Goal: Information Seeking & Learning: Learn about a topic

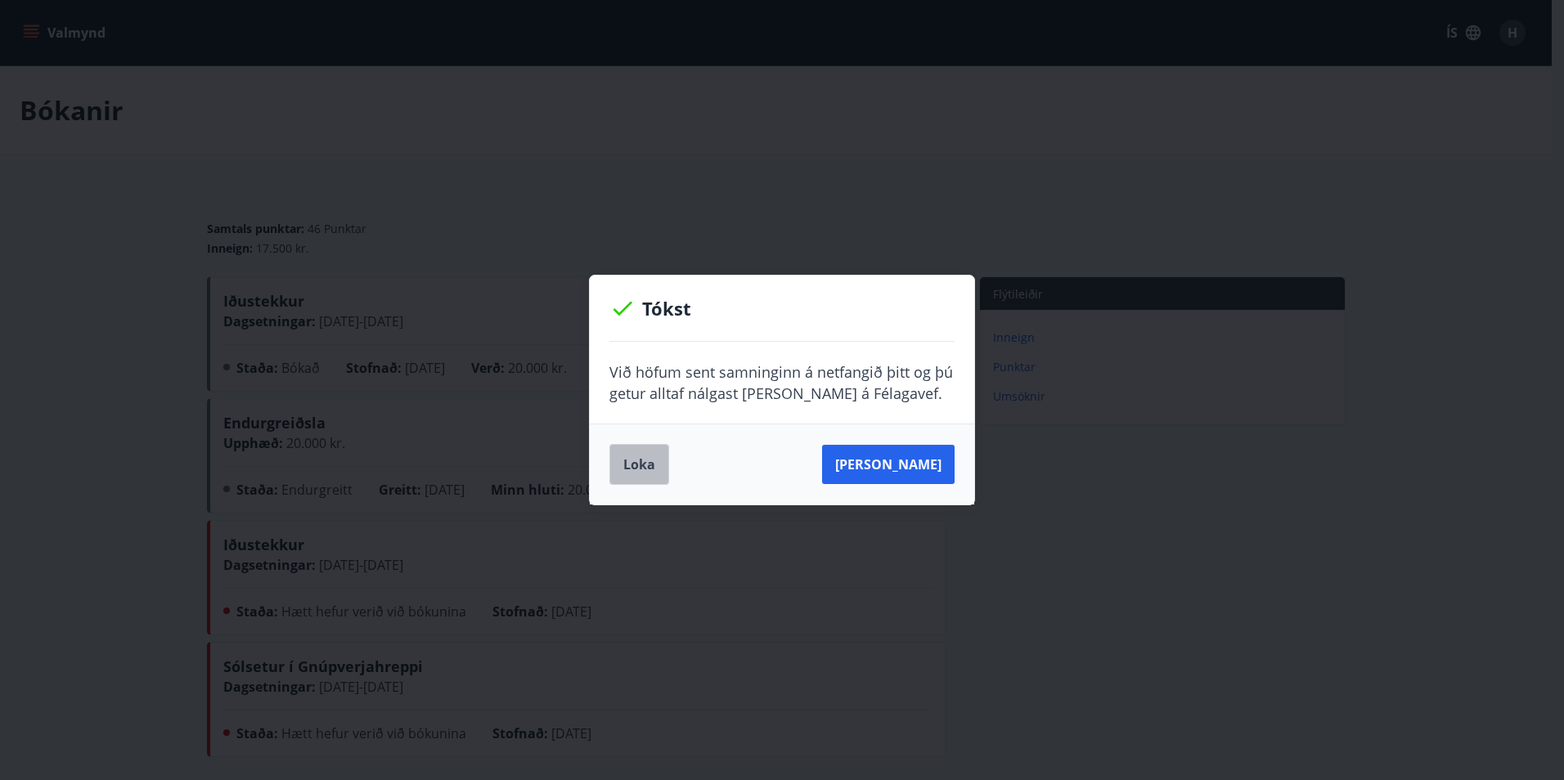
click at [655, 469] on button "Loka" at bounding box center [639, 464] width 60 height 41
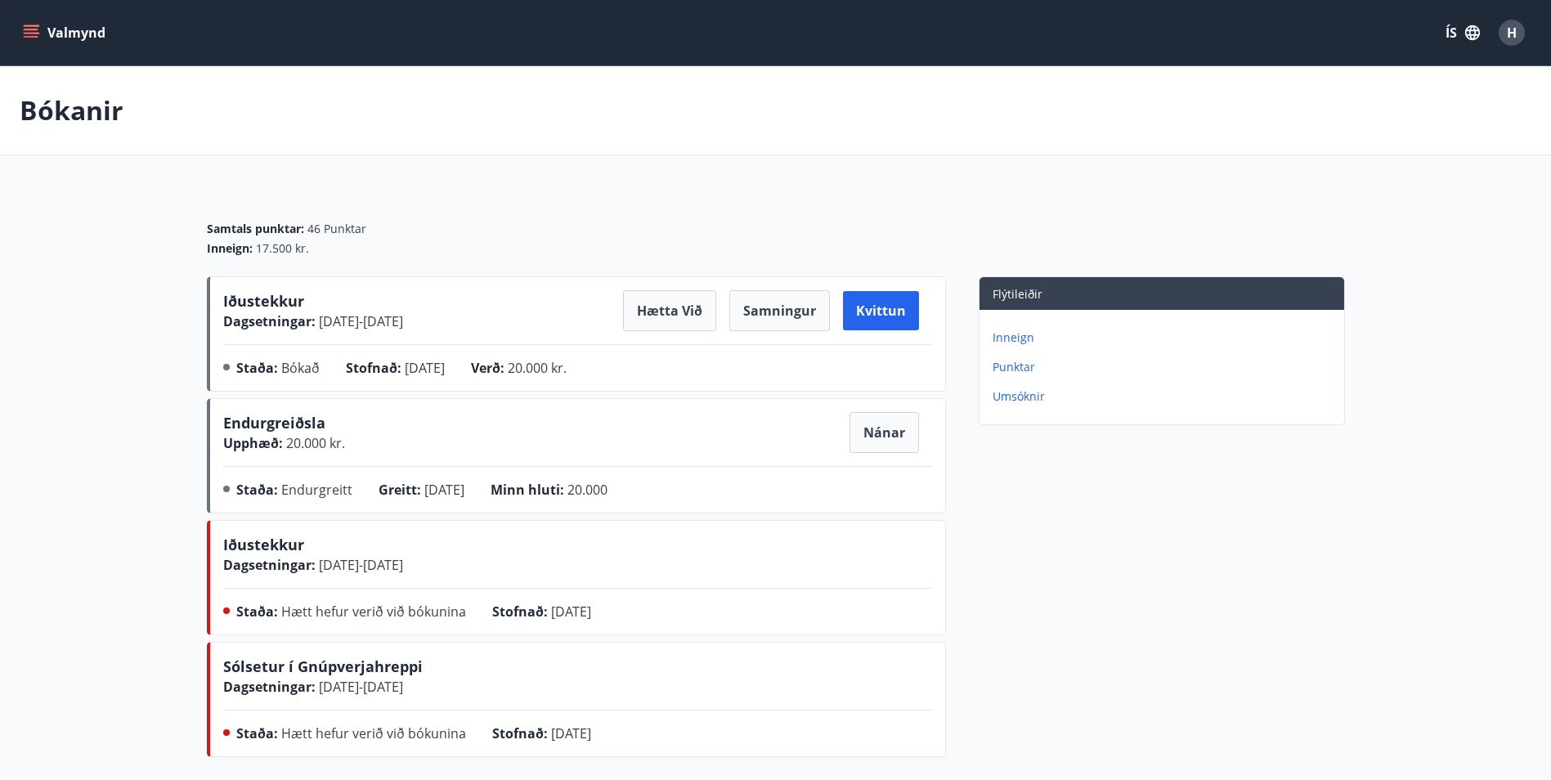
click at [35, 28] on icon "menu" at bounding box center [31, 33] width 16 height 16
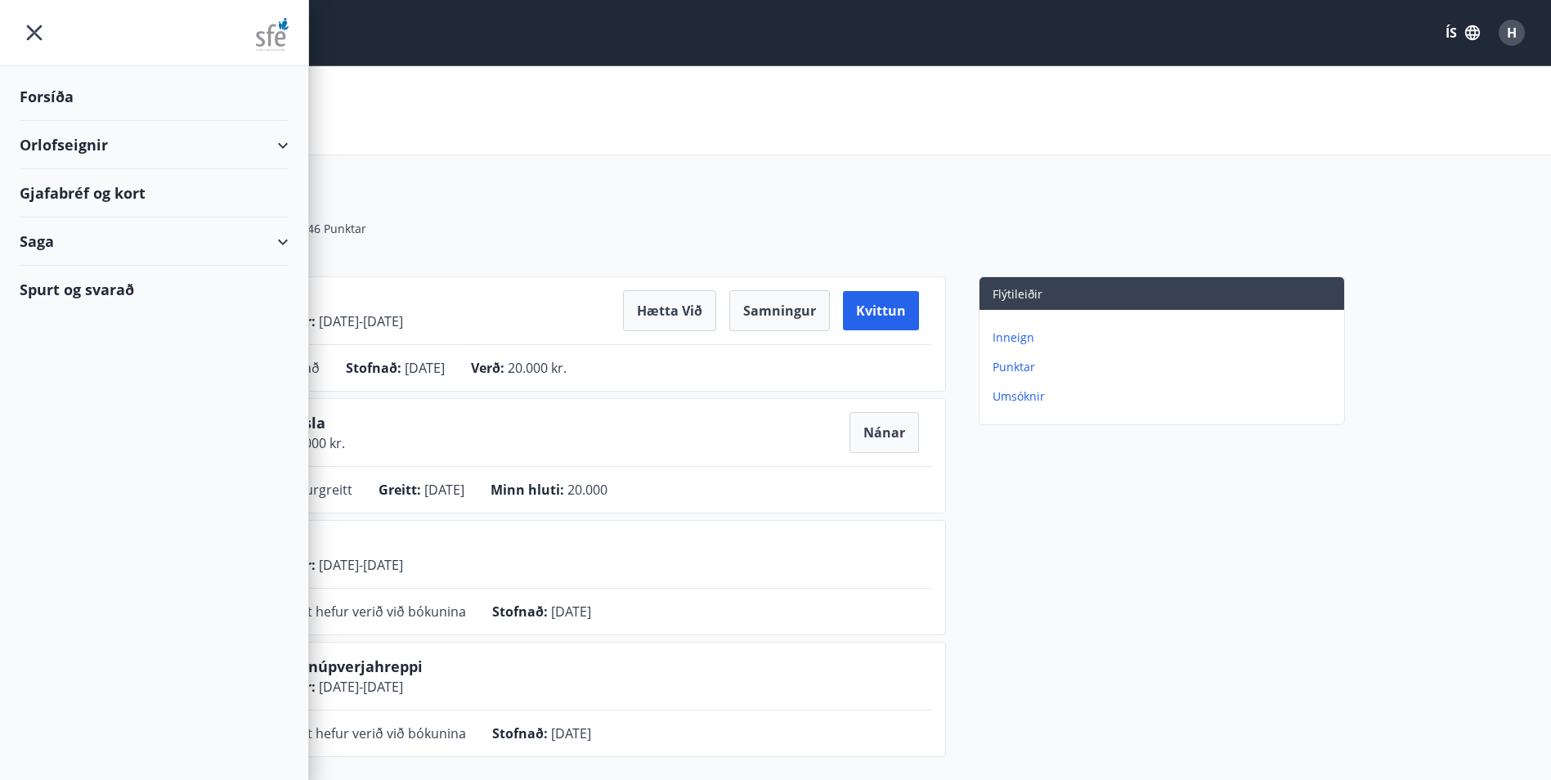
click at [29, 141] on div "Orlofseignir" at bounding box center [154, 145] width 269 height 48
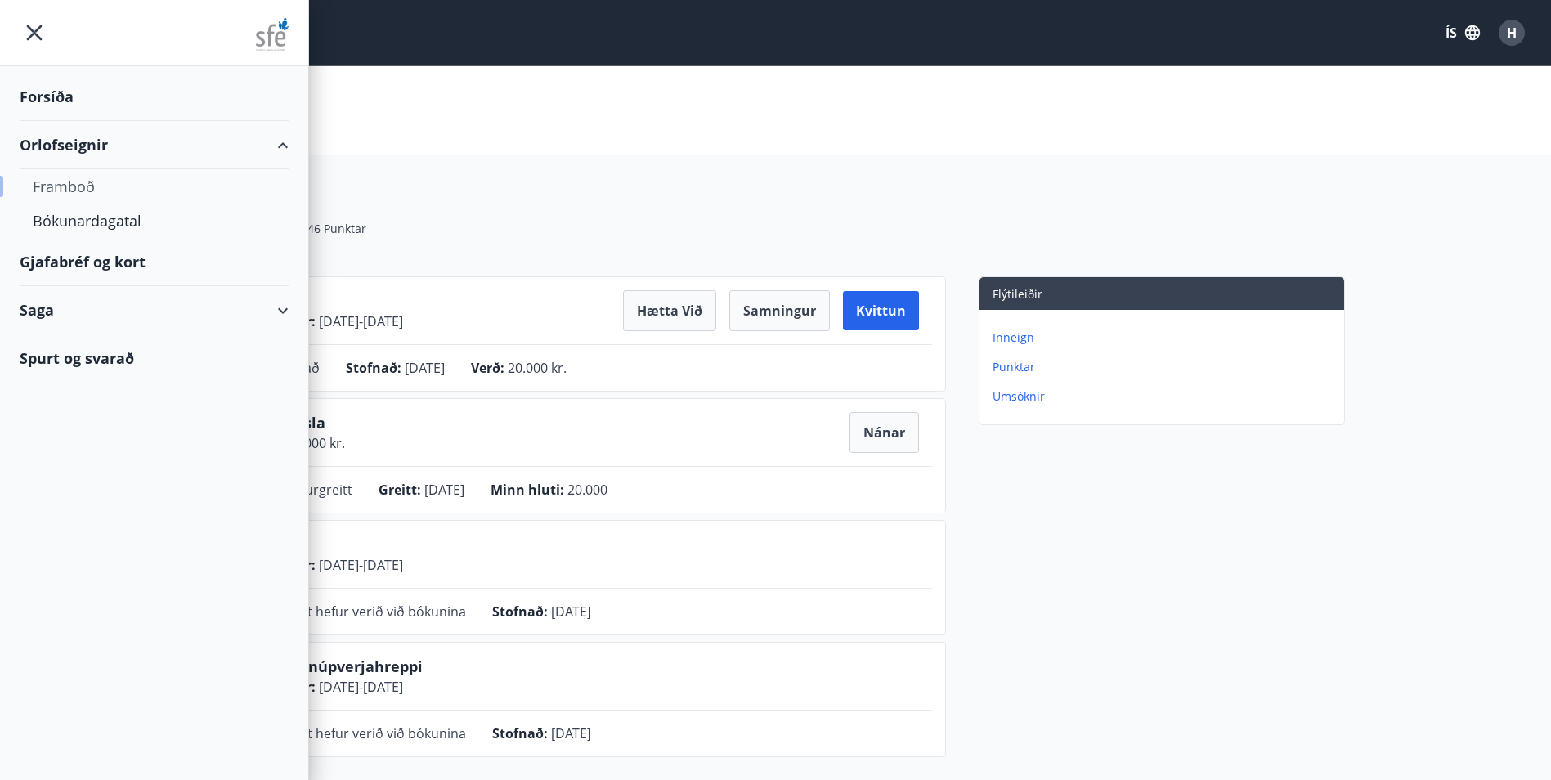
click at [49, 187] on div "Framboð" at bounding box center [154, 186] width 243 height 34
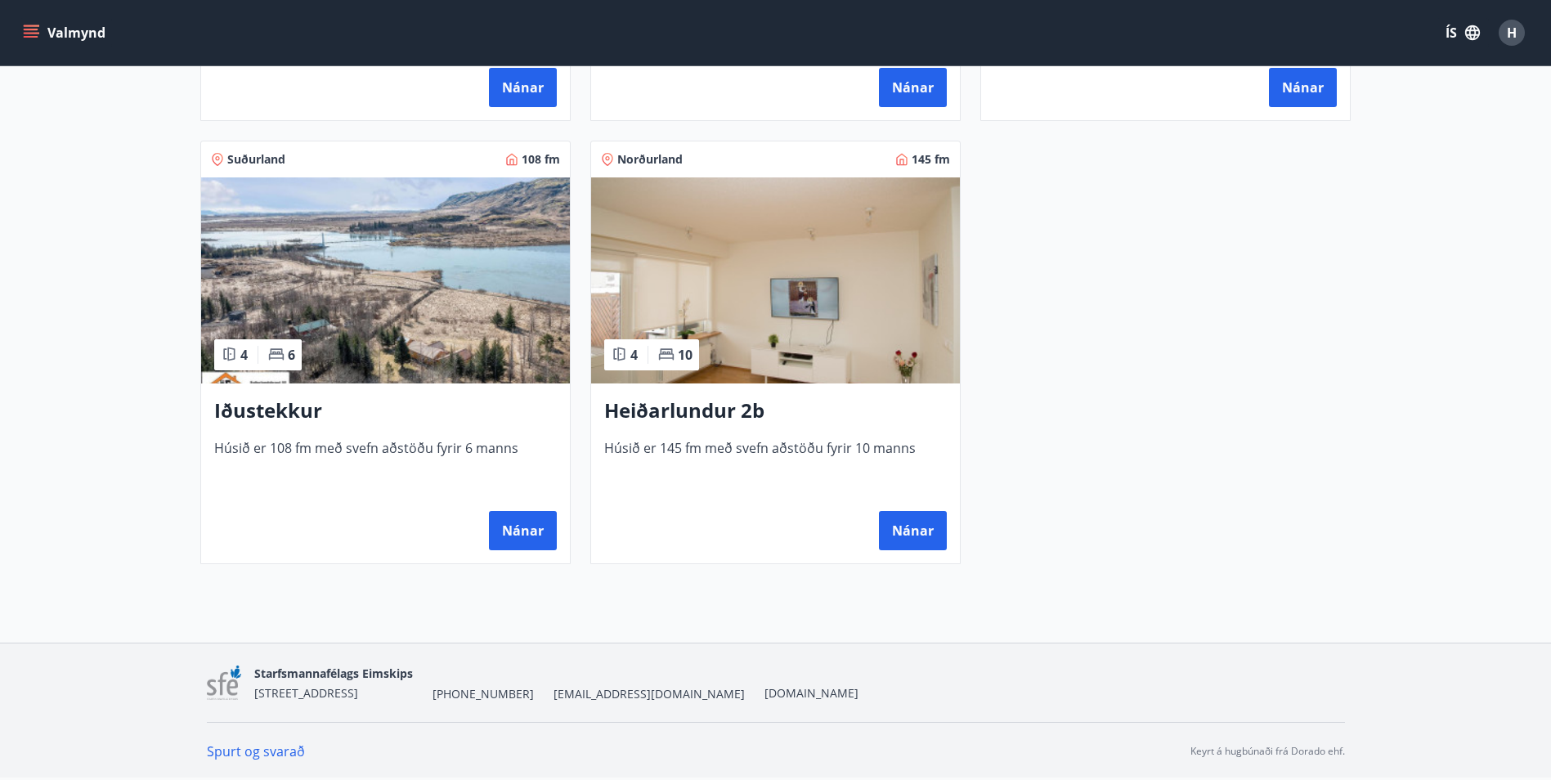
click at [401, 276] on img at bounding box center [385, 280] width 369 height 206
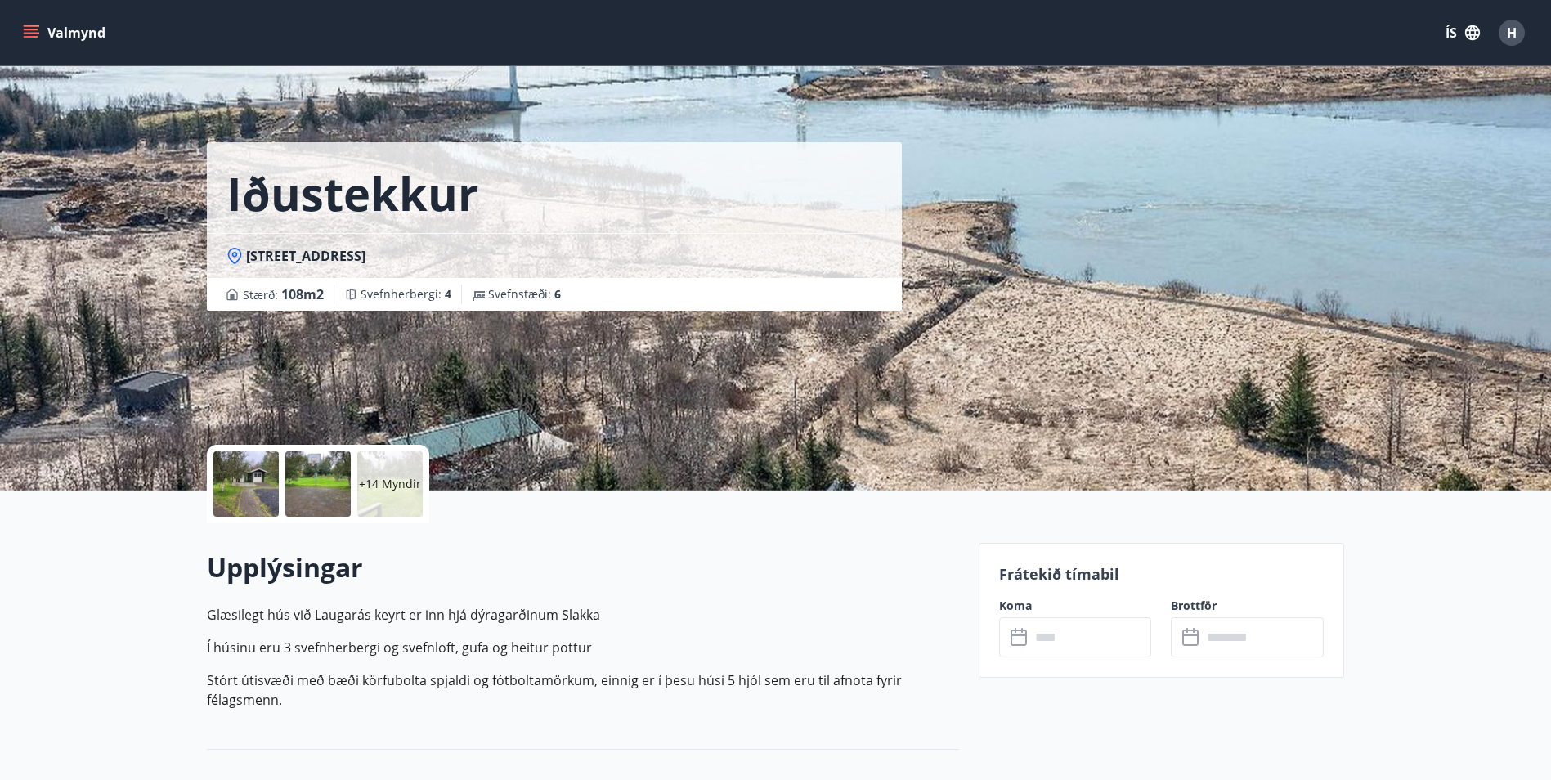
click at [253, 462] on div at bounding box center [245, 483] width 65 height 65
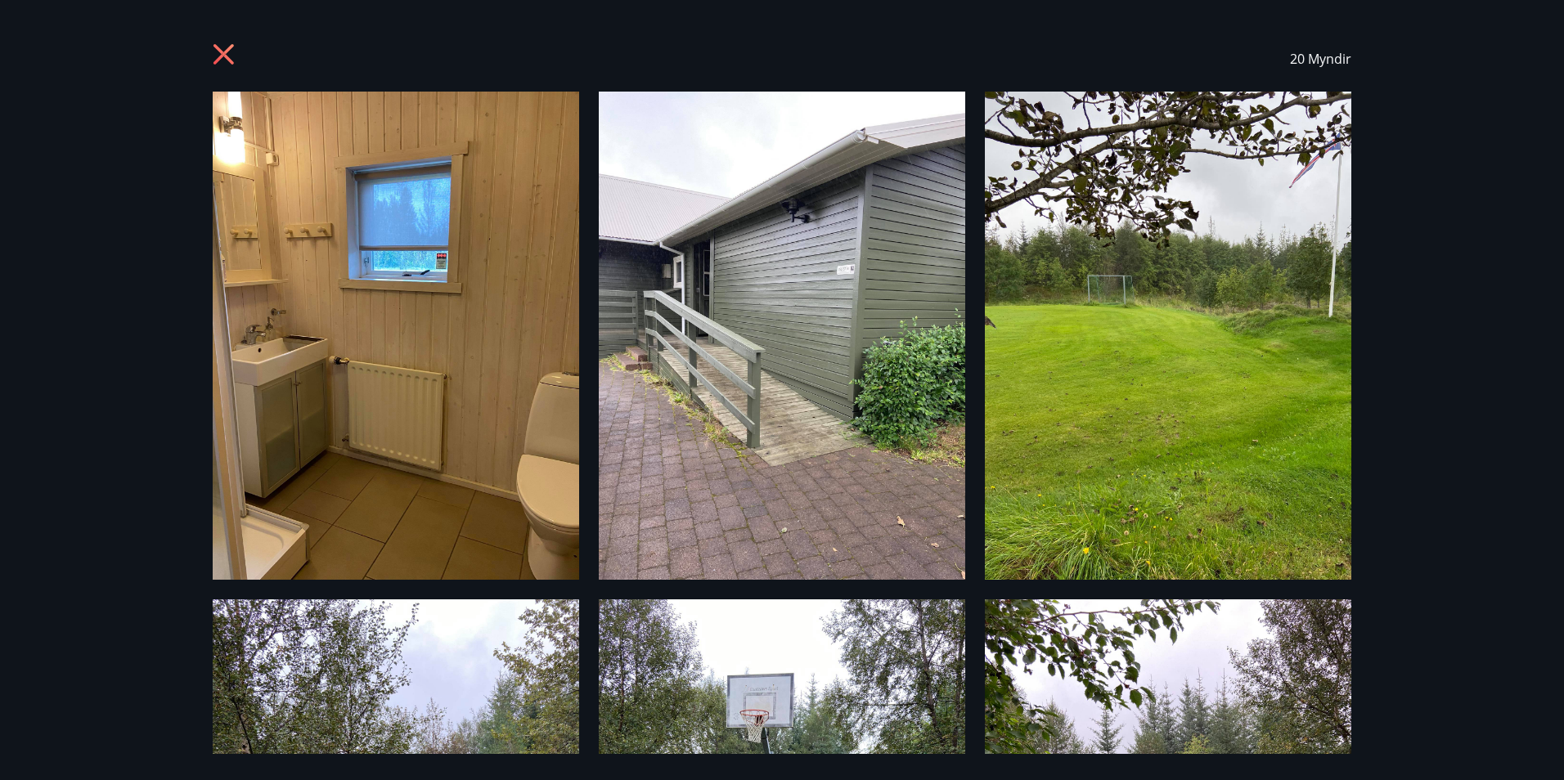
click at [1410, 287] on div "20 Myndir" at bounding box center [782, 390] width 1564 height 780
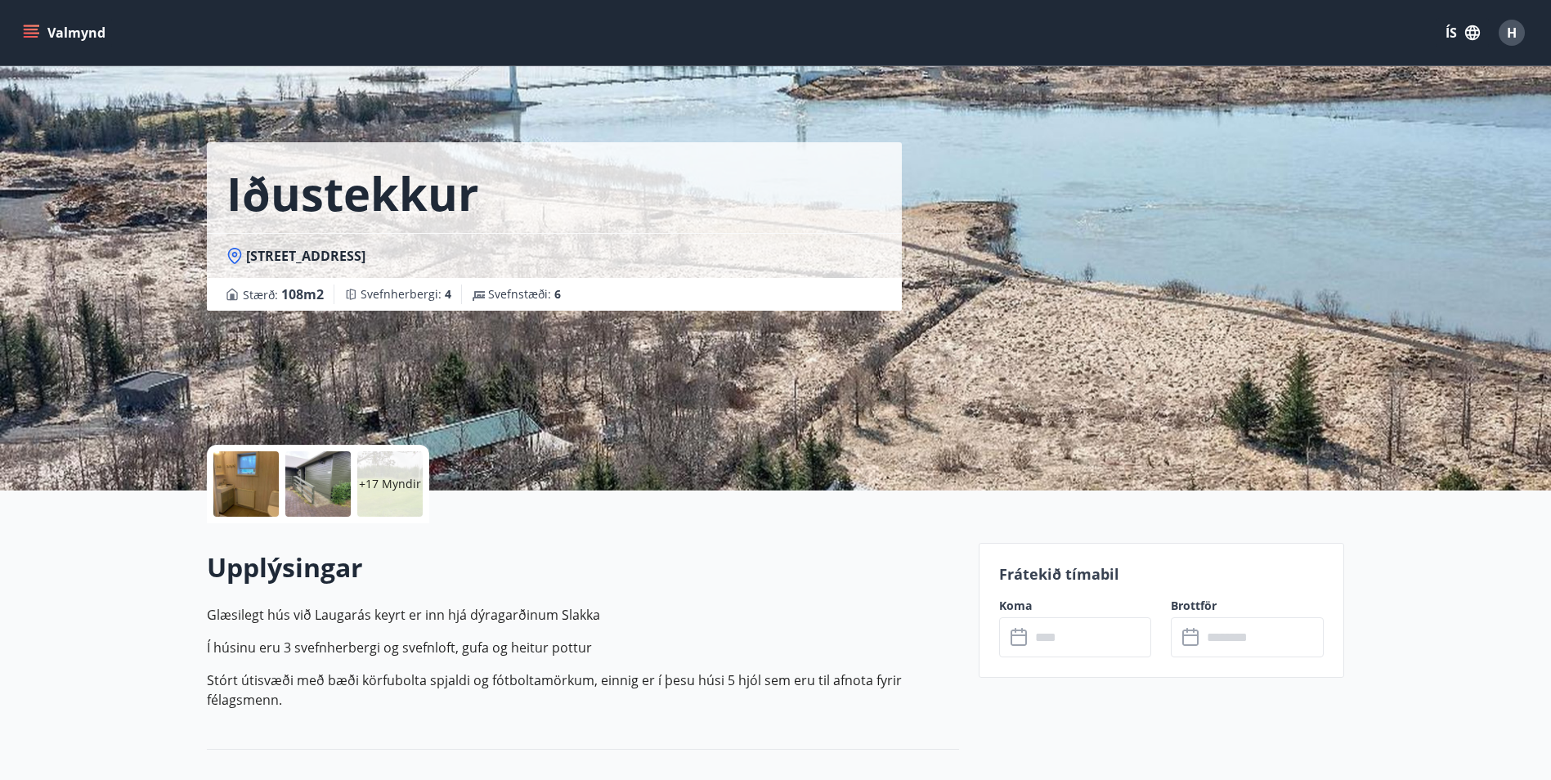
click at [257, 490] on div at bounding box center [245, 483] width 65 height 65
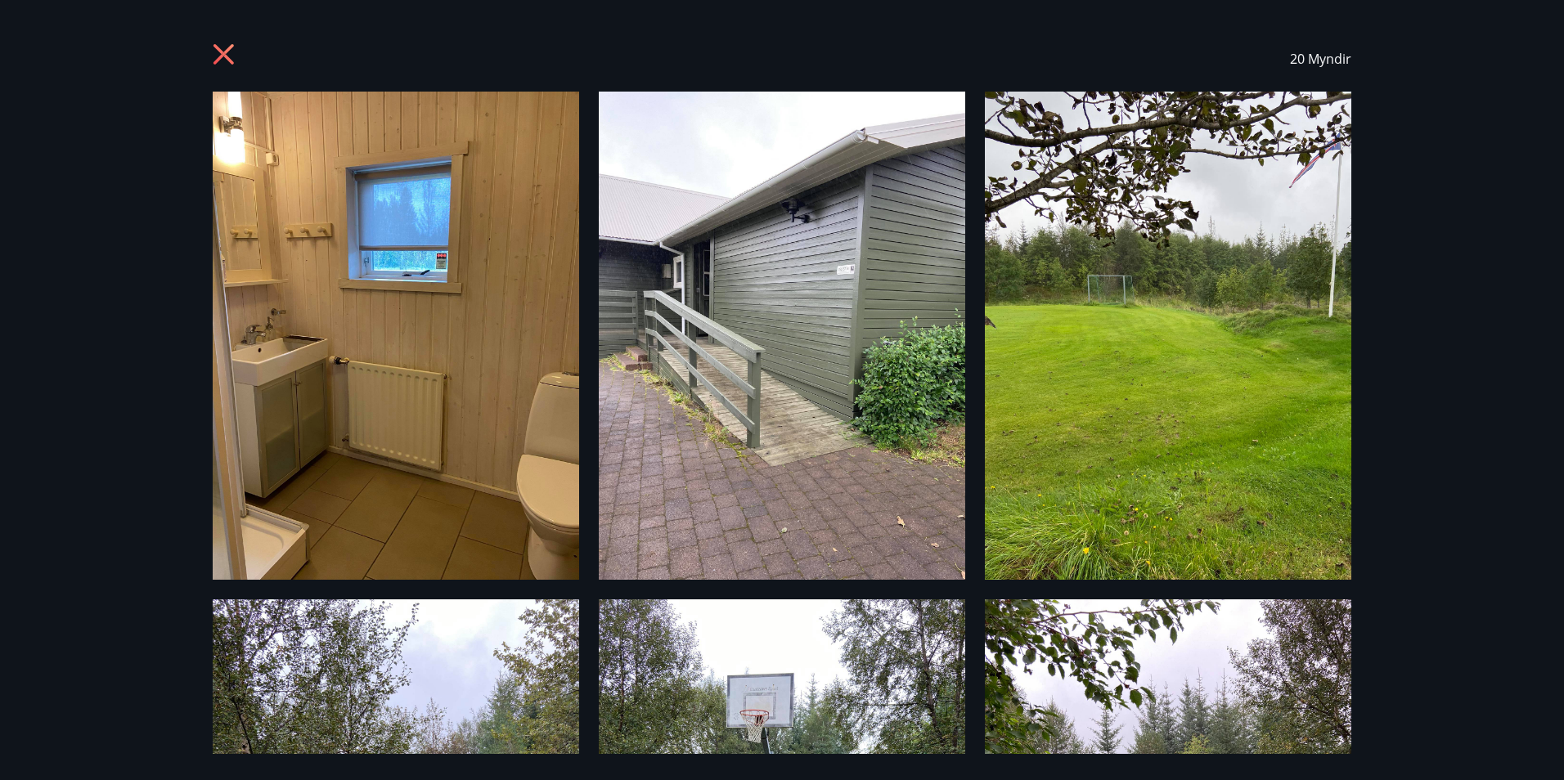
click at [464, 393] on img at bounding box center [396, 336] width 366 height 488
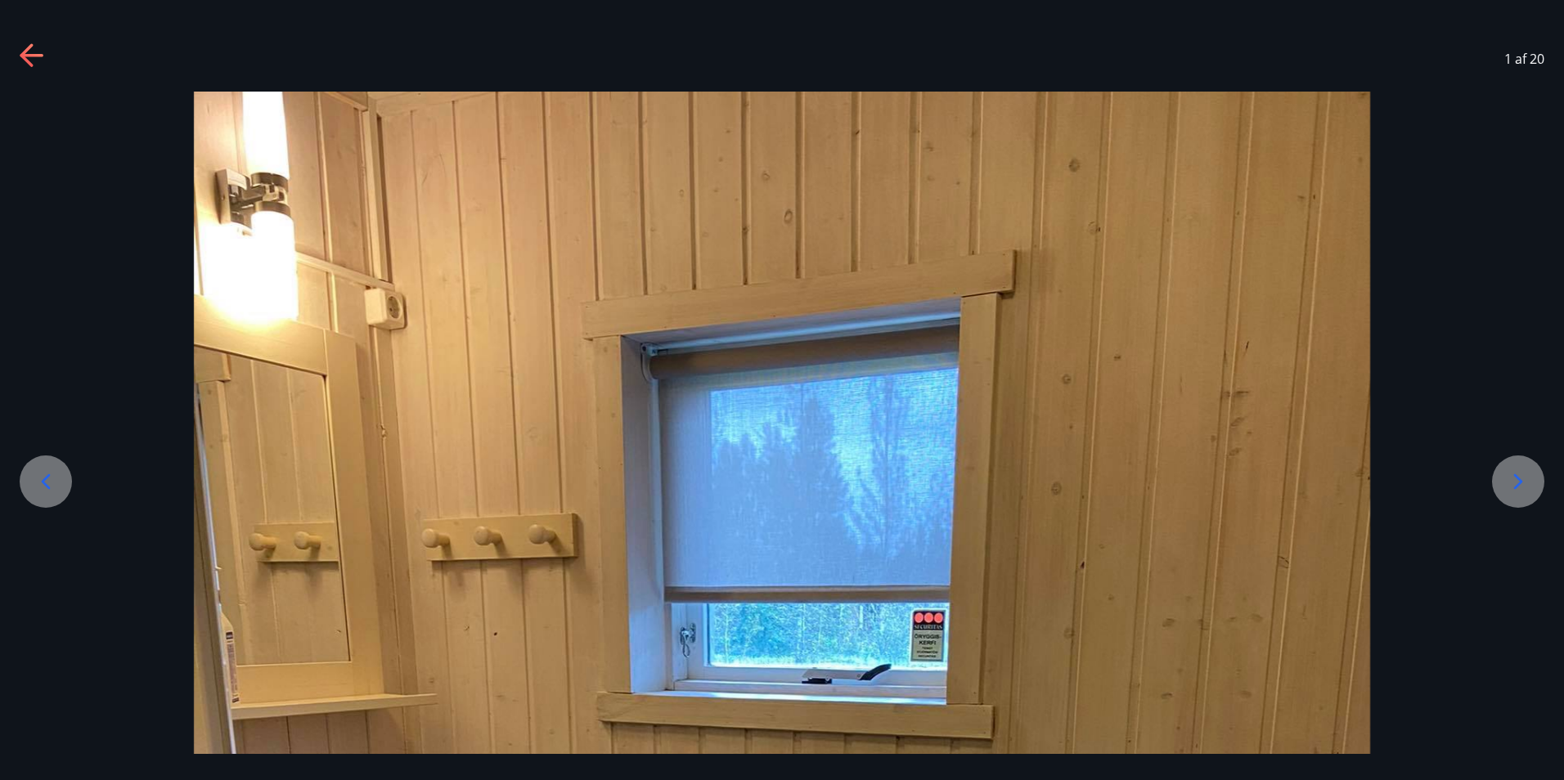
click at [1527, 479] on icon at bounding box center [1518, 482] width 26 height 26
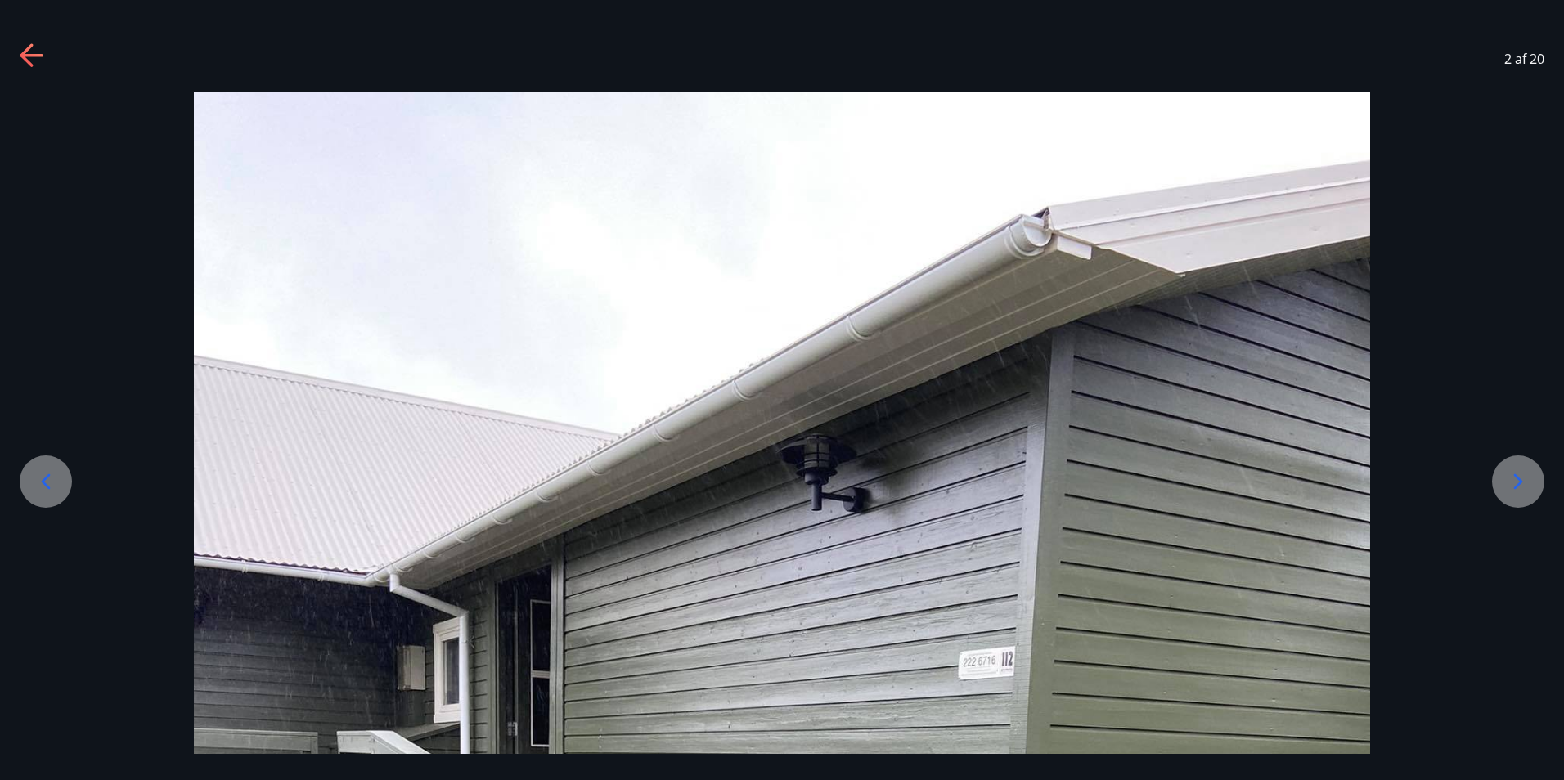
click at [1527, 479] on icon at bounding box center [1518, 482] width 26 height 26
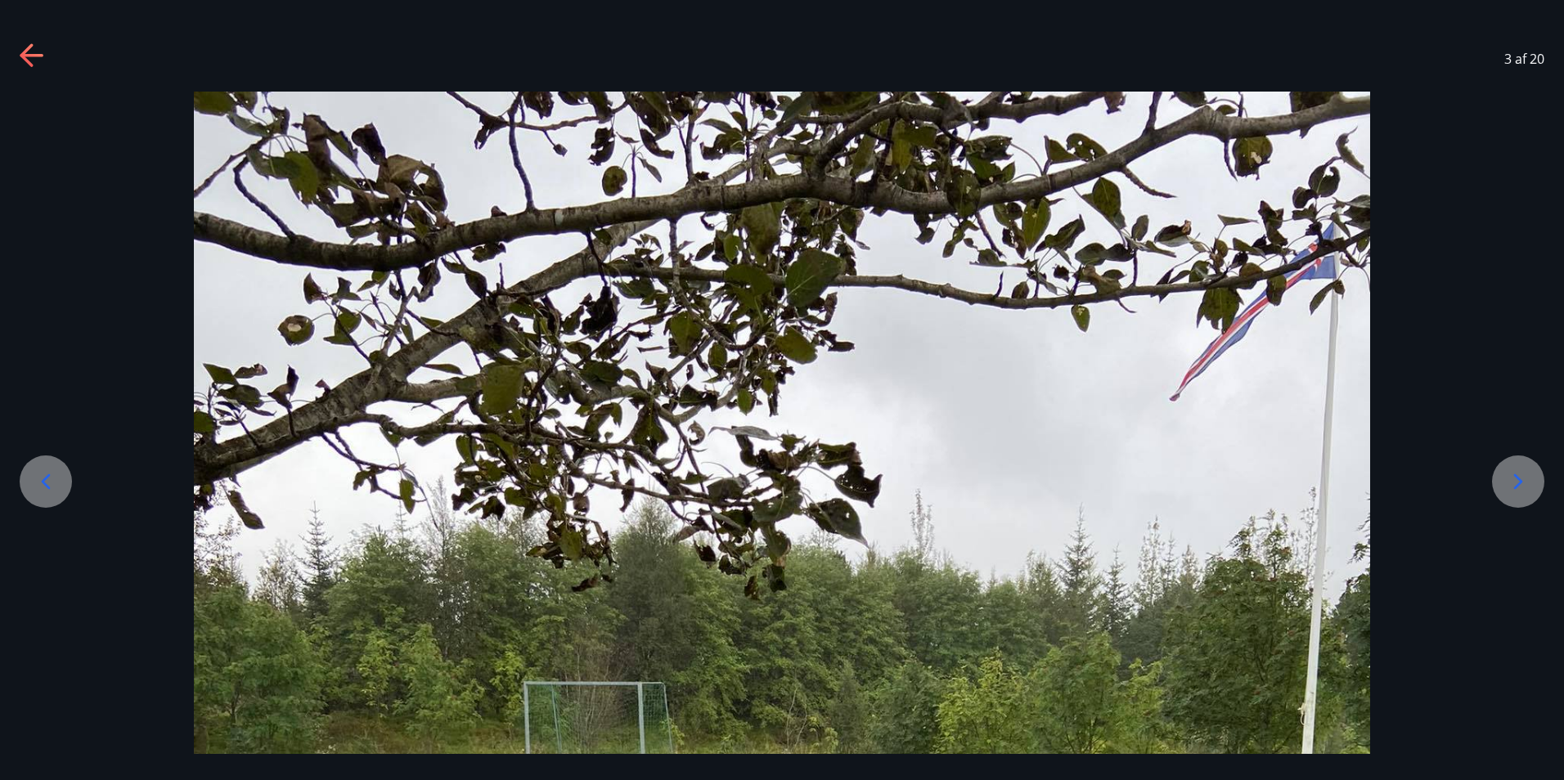
click at [1527, 479] on icon at bounding box center [1518, 482] width 26 height 26
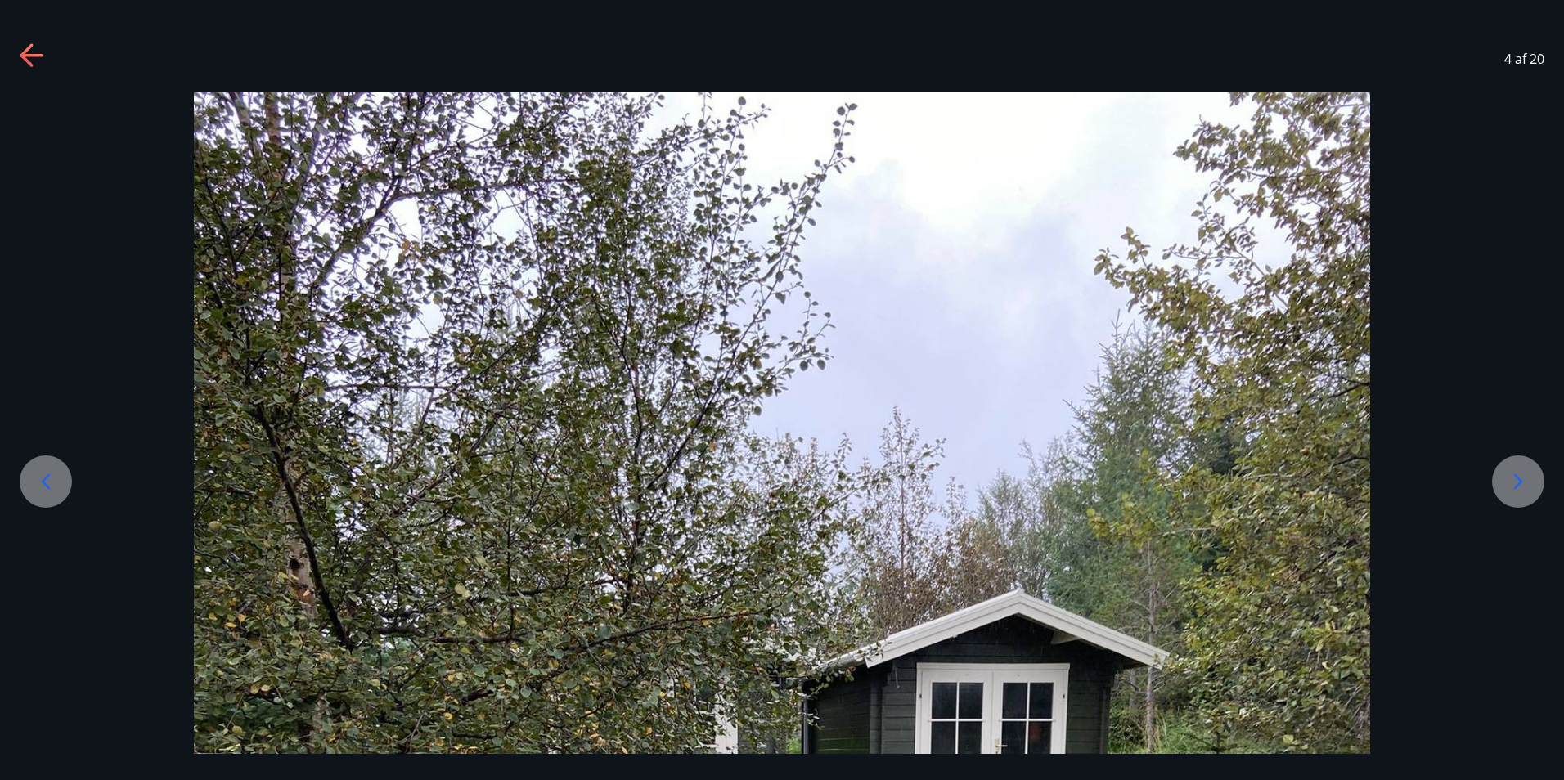
click at [1527, 479] on icon at bounding box center [1518, 482] width 26 height 26
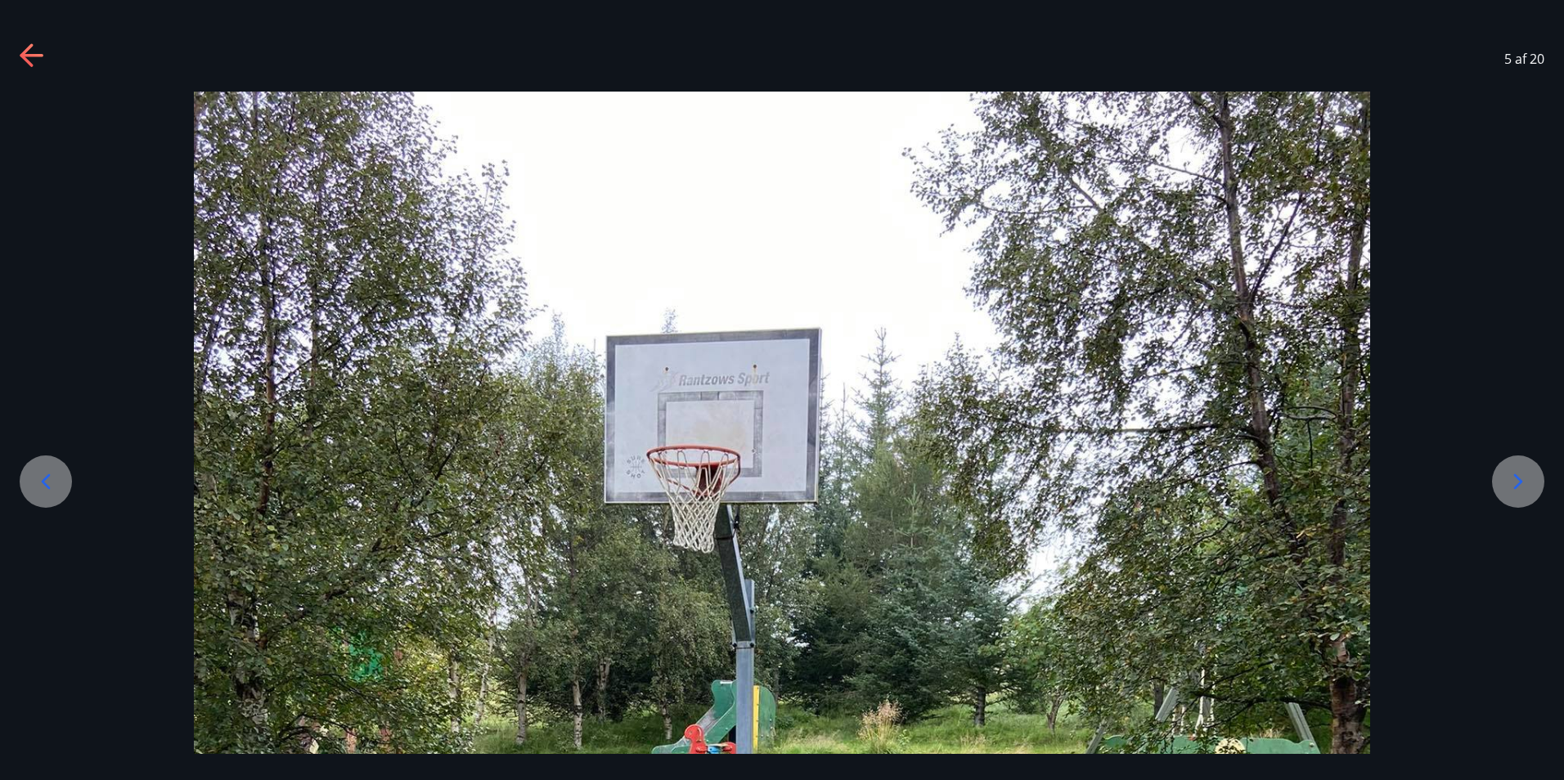
click at [1519, 469] on icon at bounding box center [1518, 482] width 26 height 26
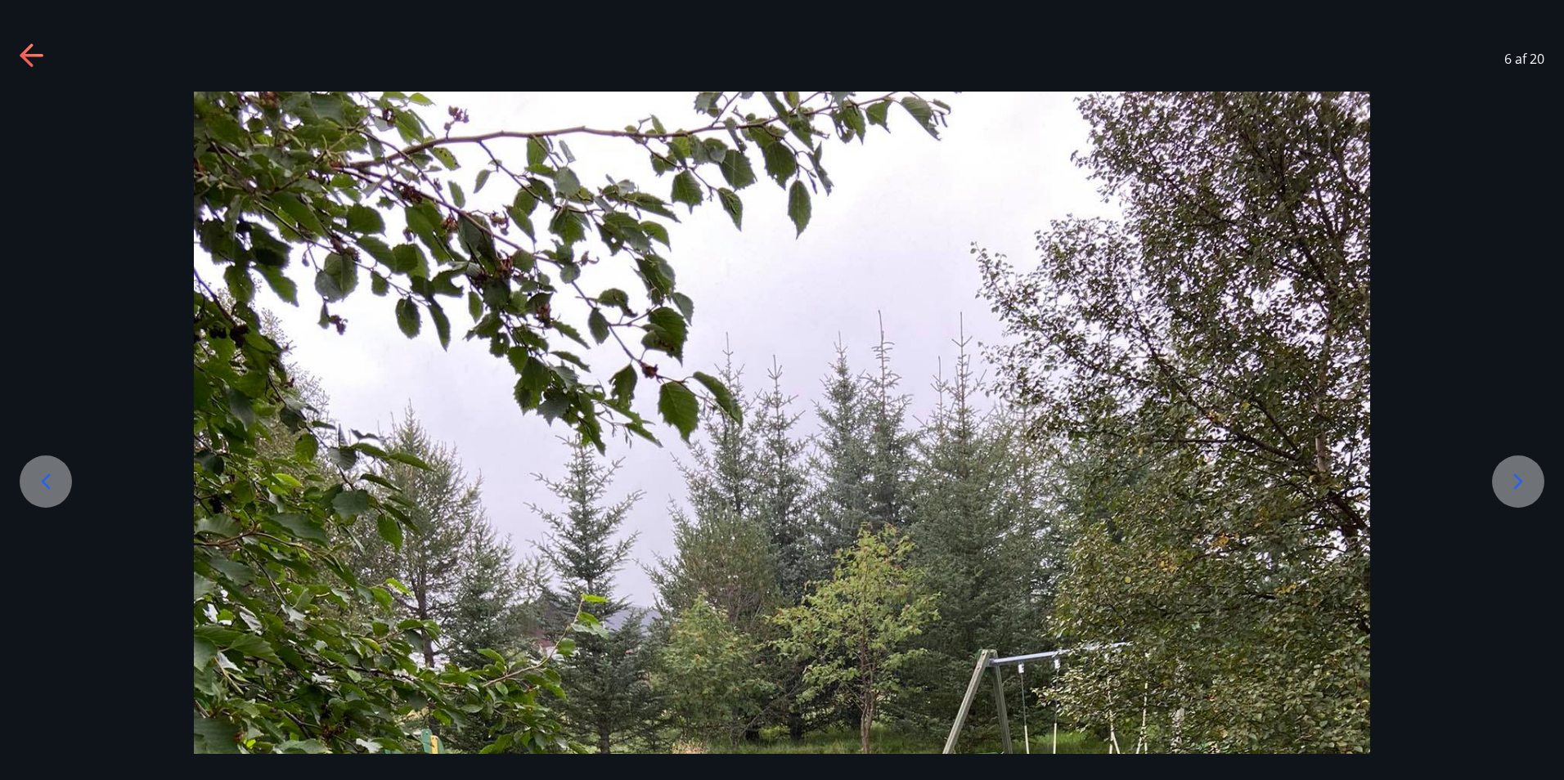
click at [1519, 469] on icon at bounding box center [1518, 482] width 26 height 26
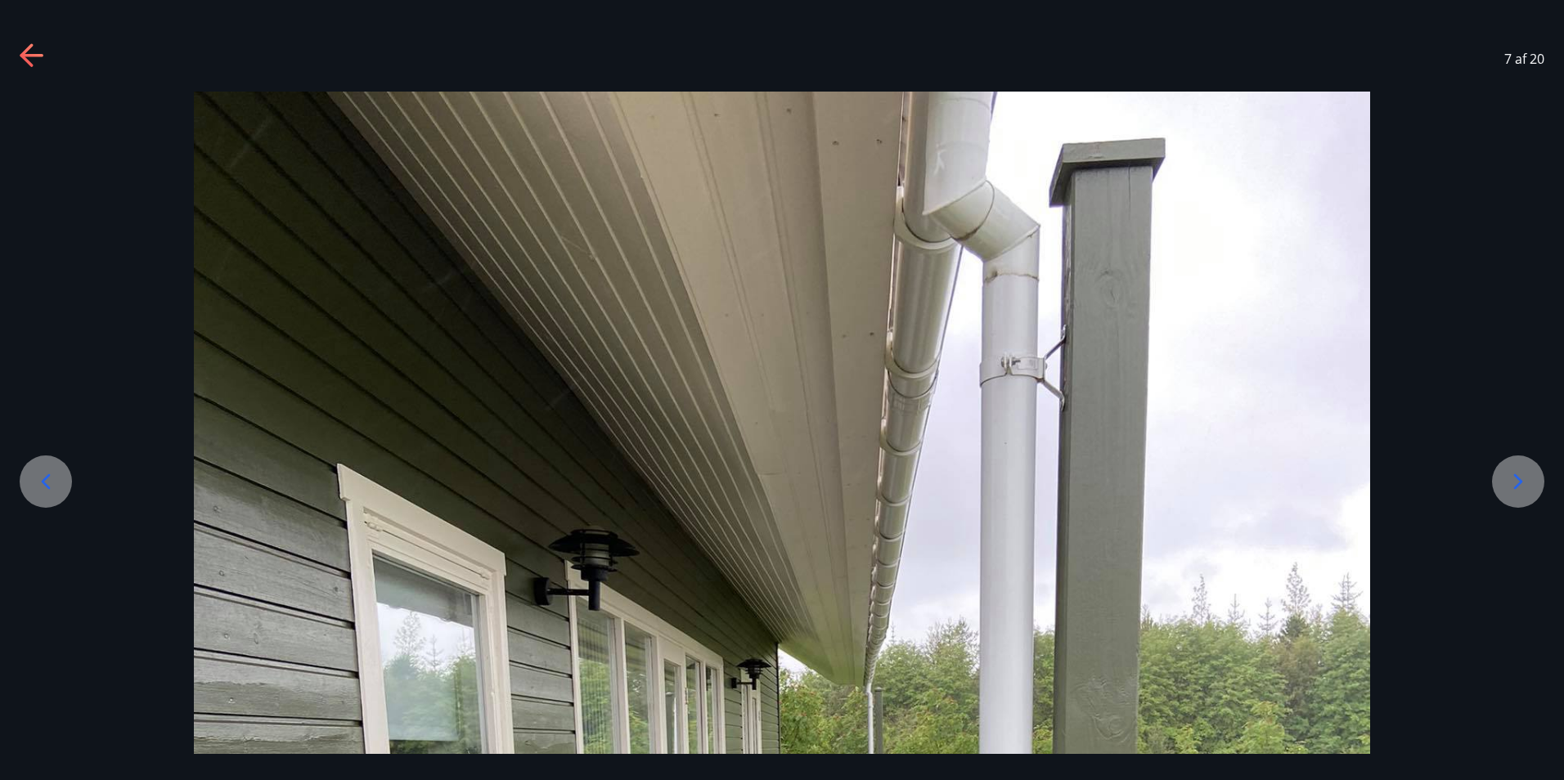
click at [1519, 468] on div at bounding box center [1518, 482] width 52 height 52
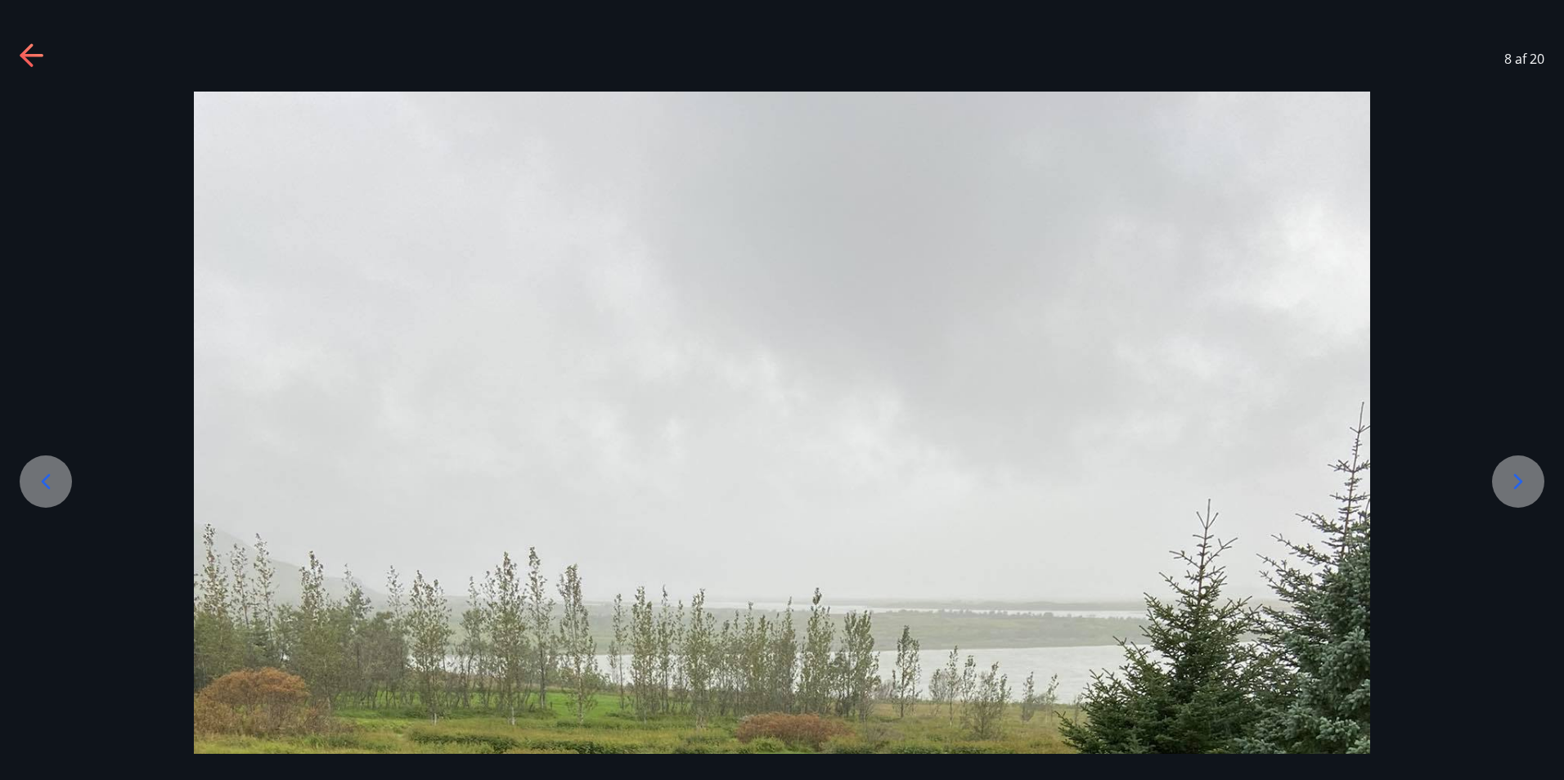
click at [1519, 468] on div at bounding box center [1518, 482] width 52 height 52
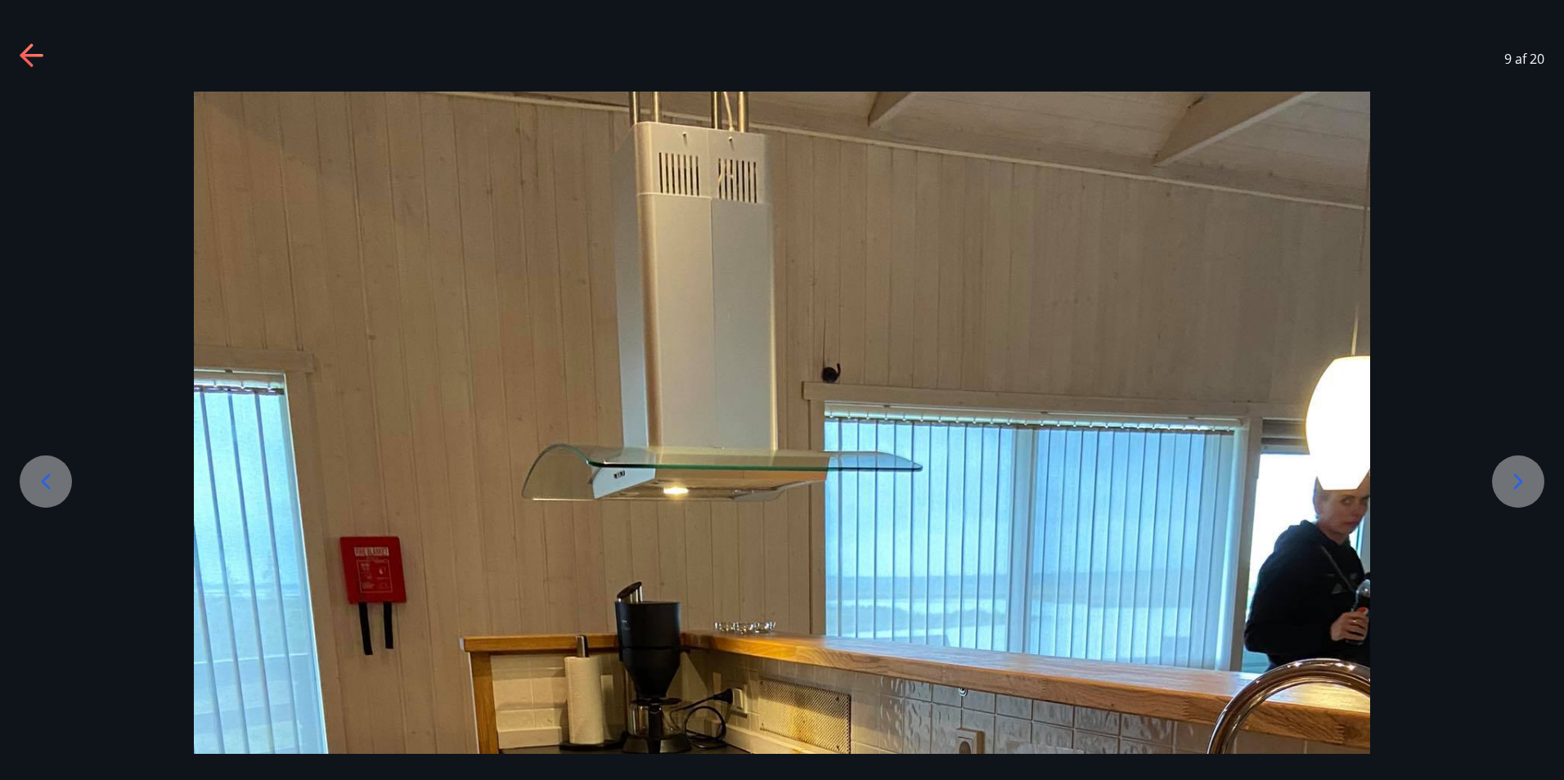
click at [1519, 468] on div at bounding box center [1518, 482] width 52 height 52
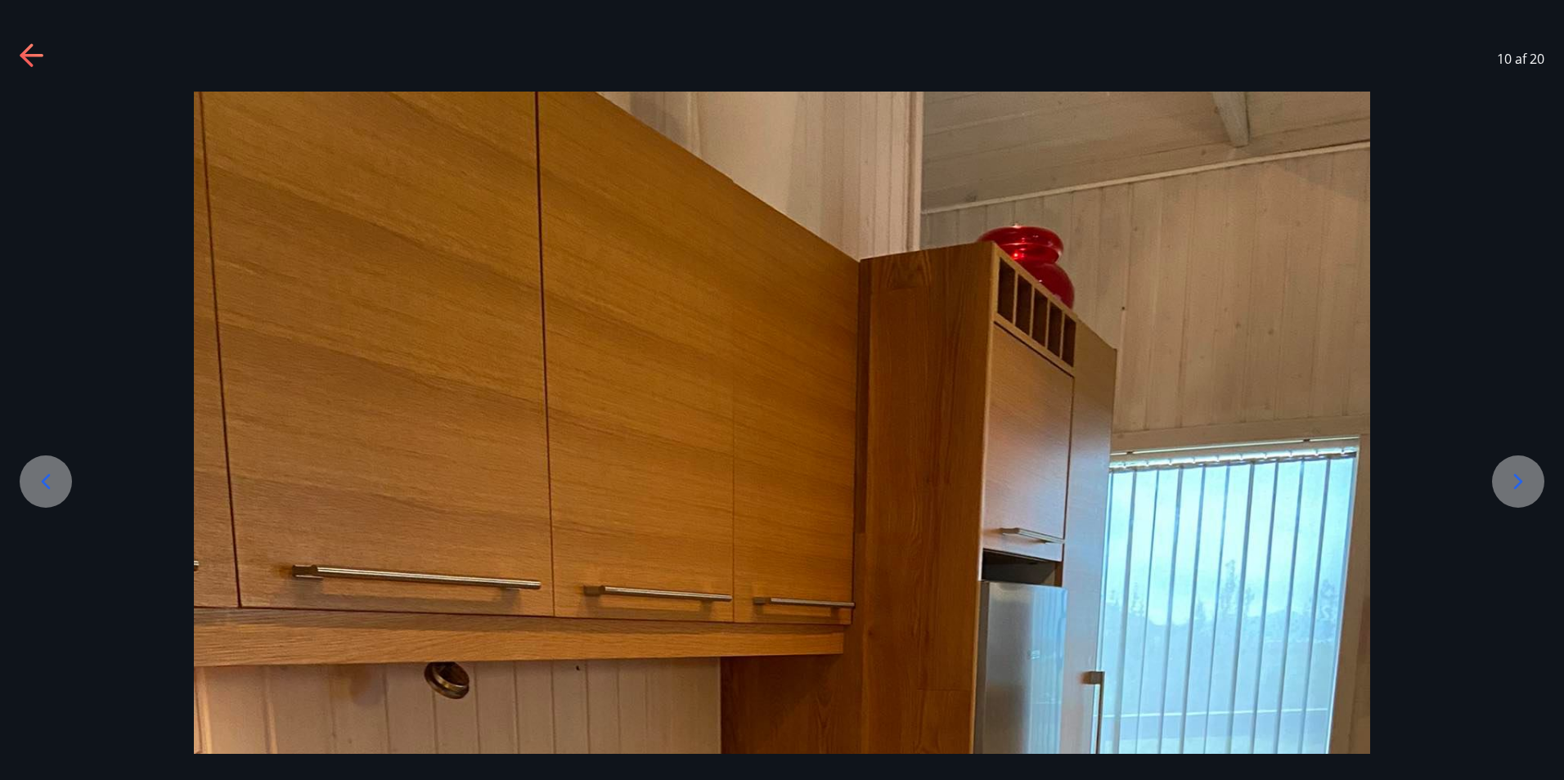
click at [1519, 468] on div at bounding box center [1518, 482] width 52 height 52
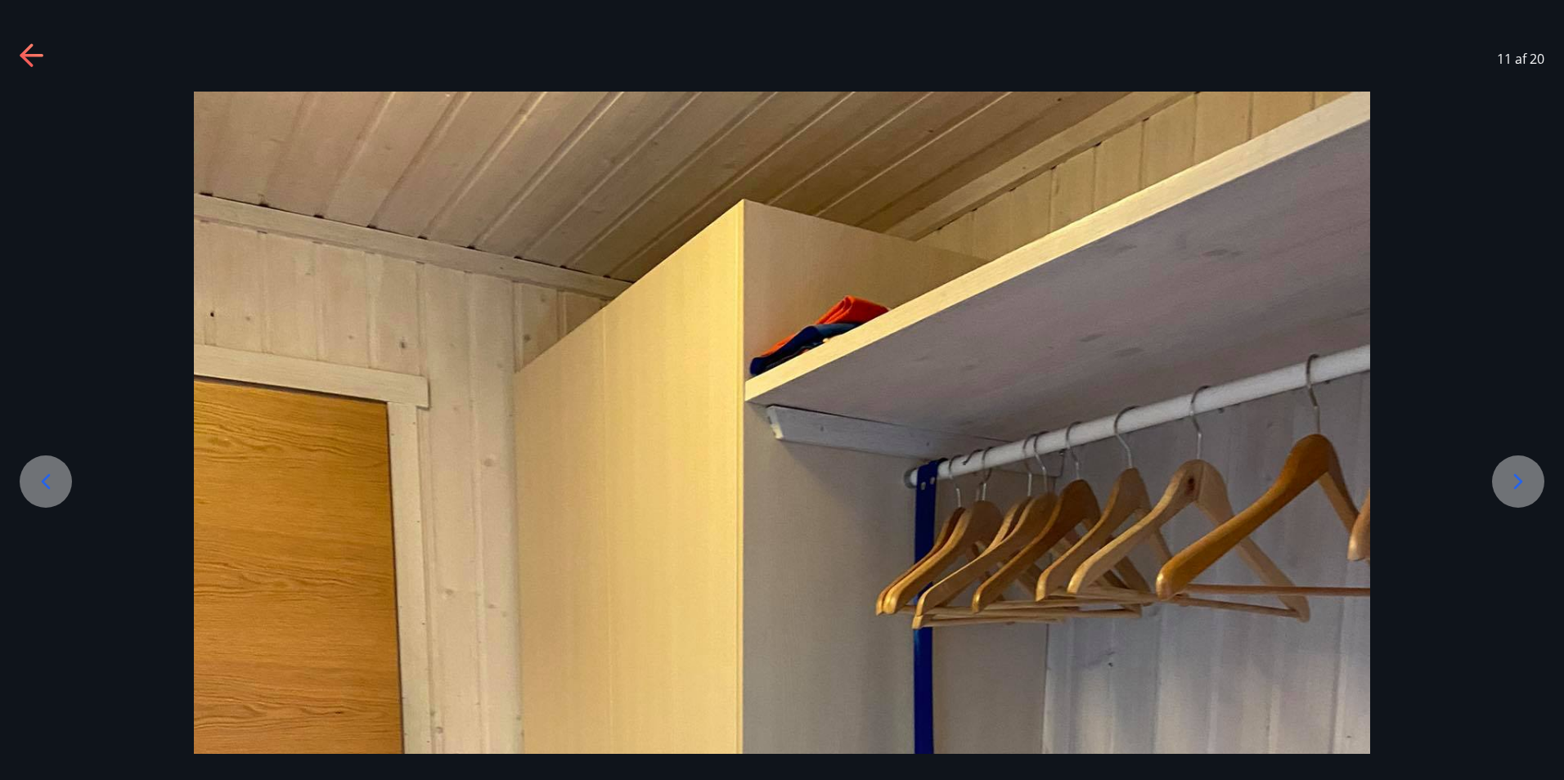
click at [1519, 468] on div at bounding box center [1518, 482] width 52 height 52
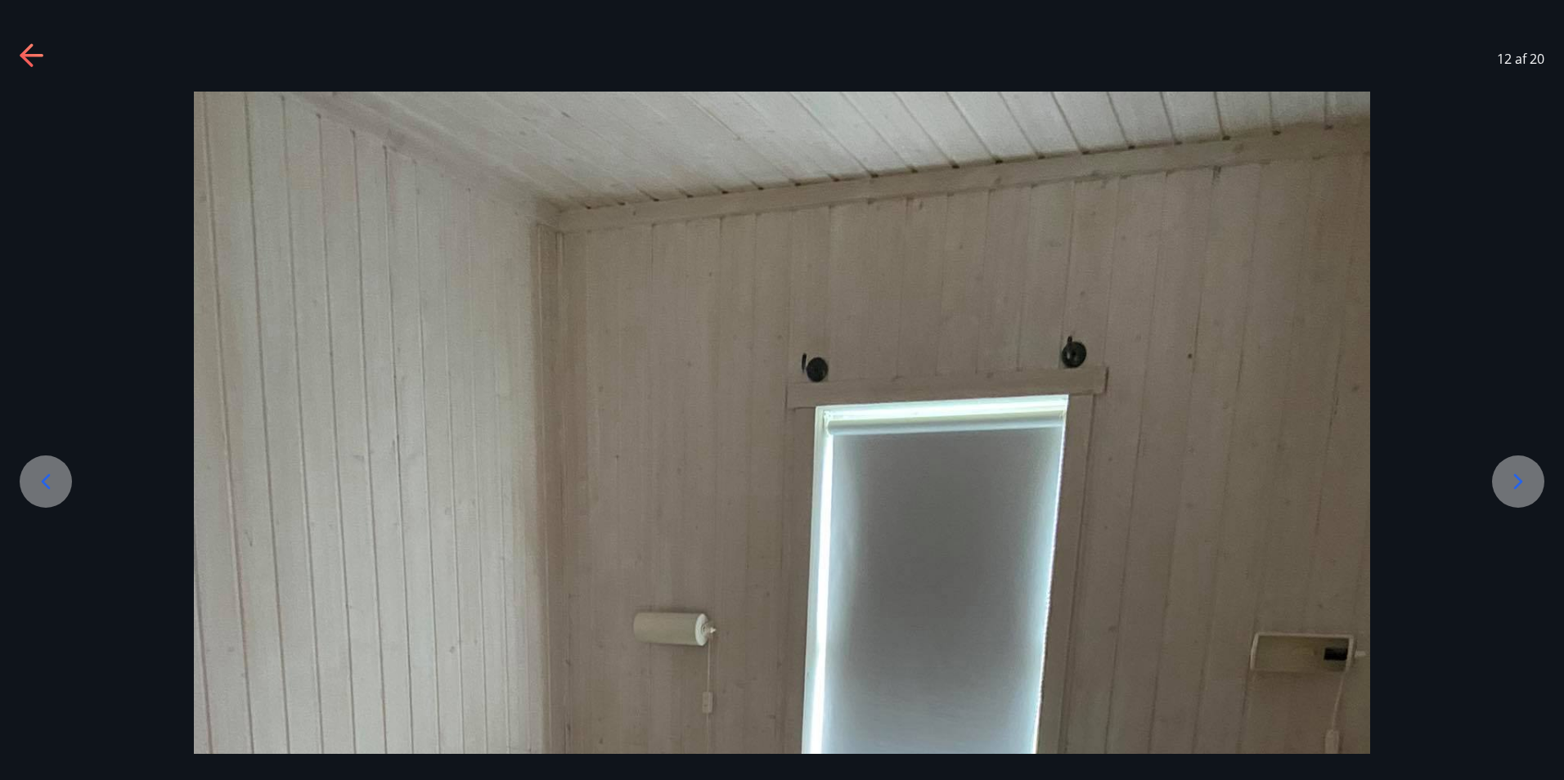
click at [1519, 468] on div at bounding box center [1518, 482] width 52 height 52
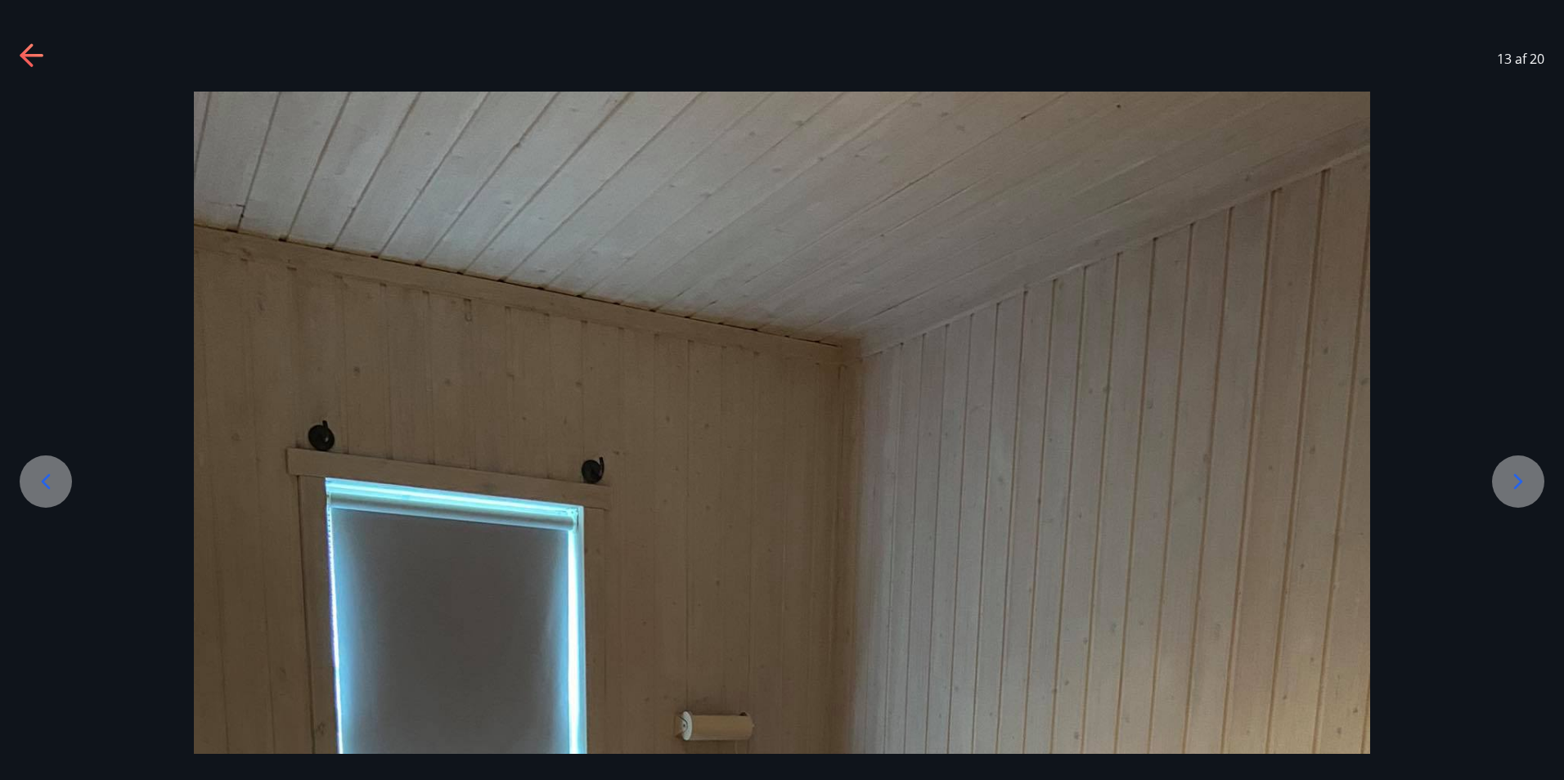
click at [1519, 468] on div at bounding box center [1518, 482] width 52 height 52
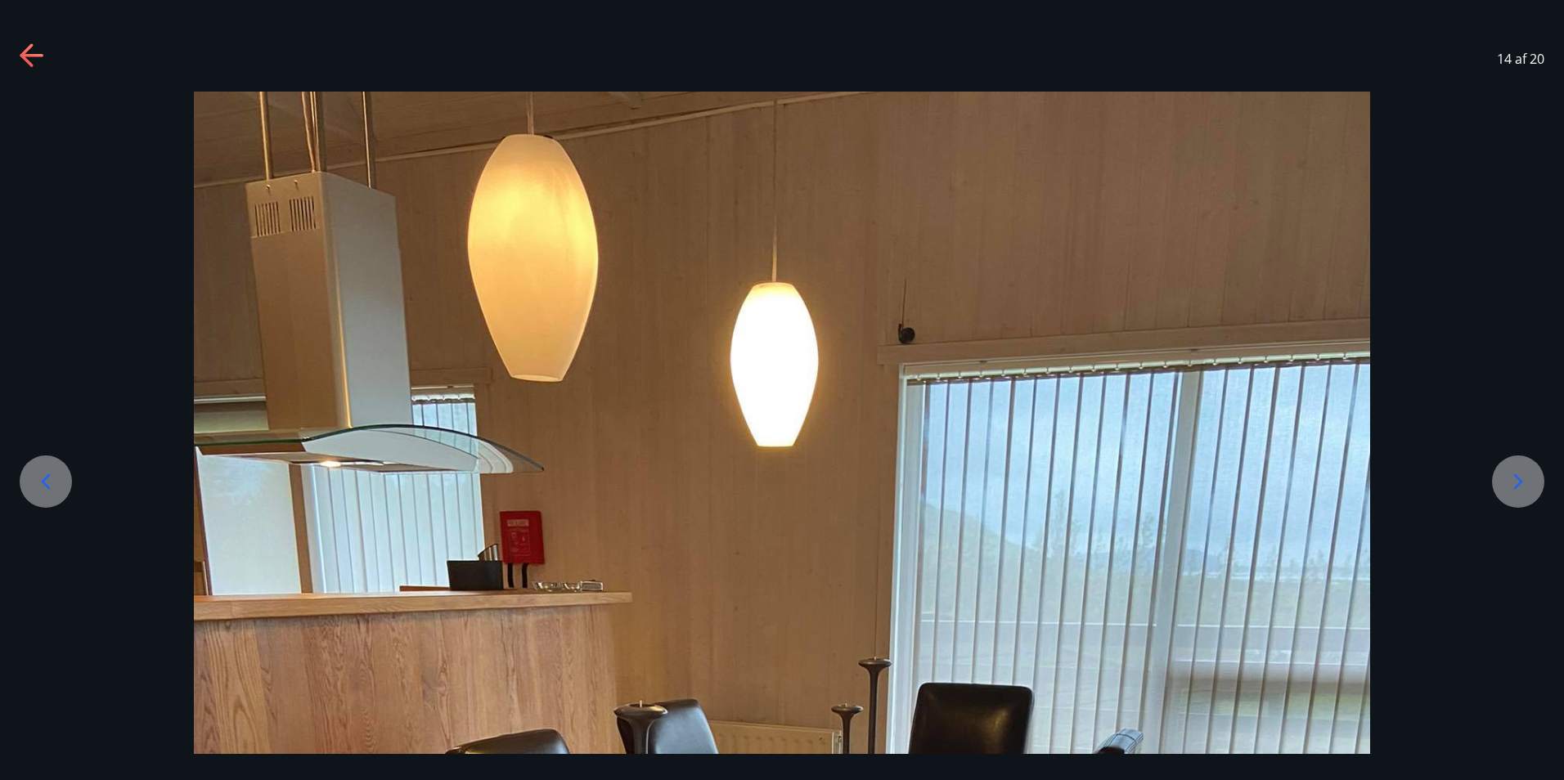
click at [1519, 468] on div at bounding box center [1518, 482] width 52 height 52
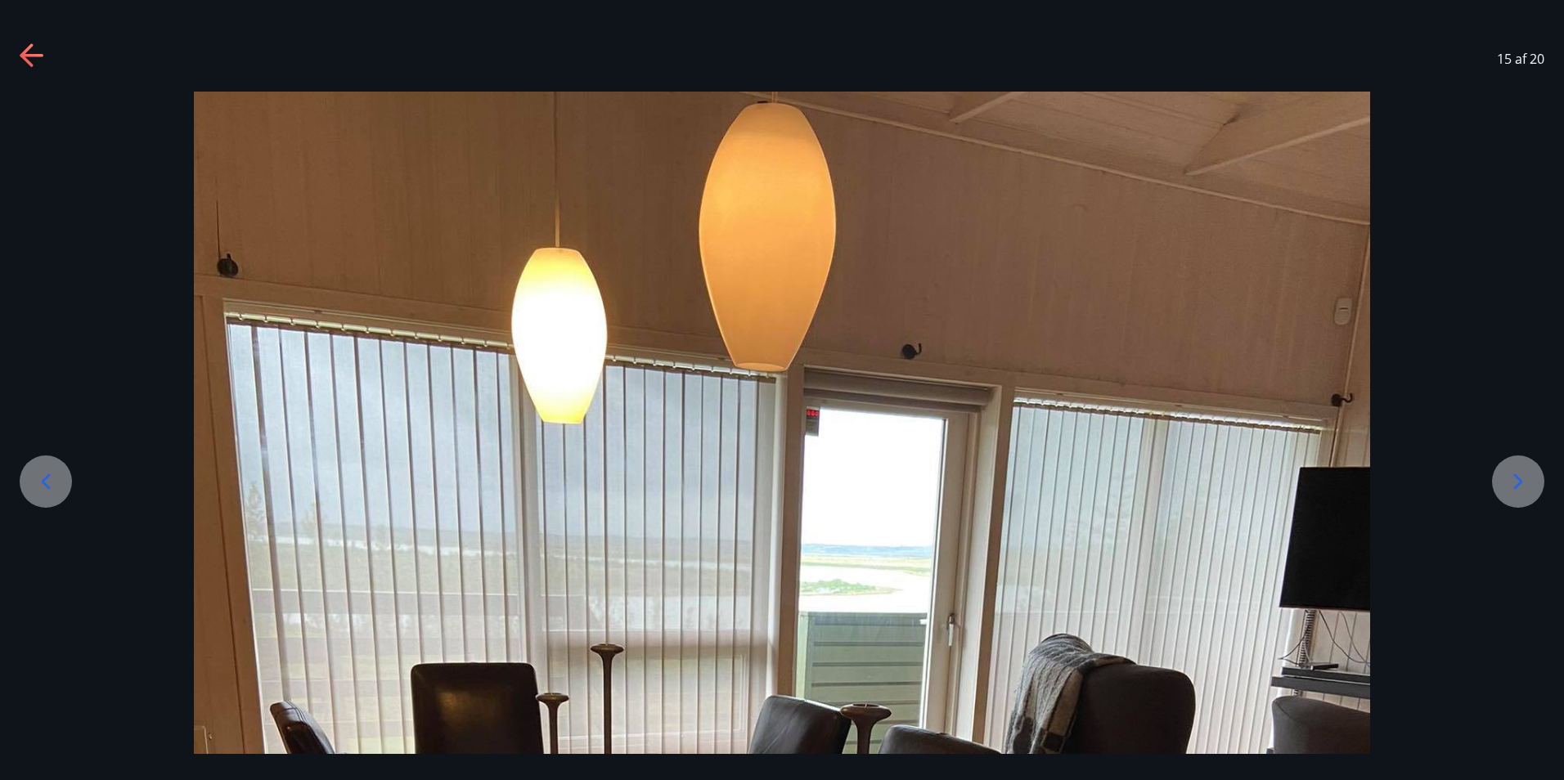
click at [1519, 468] on div at bounding box center [1518, 482] width 52 height 52
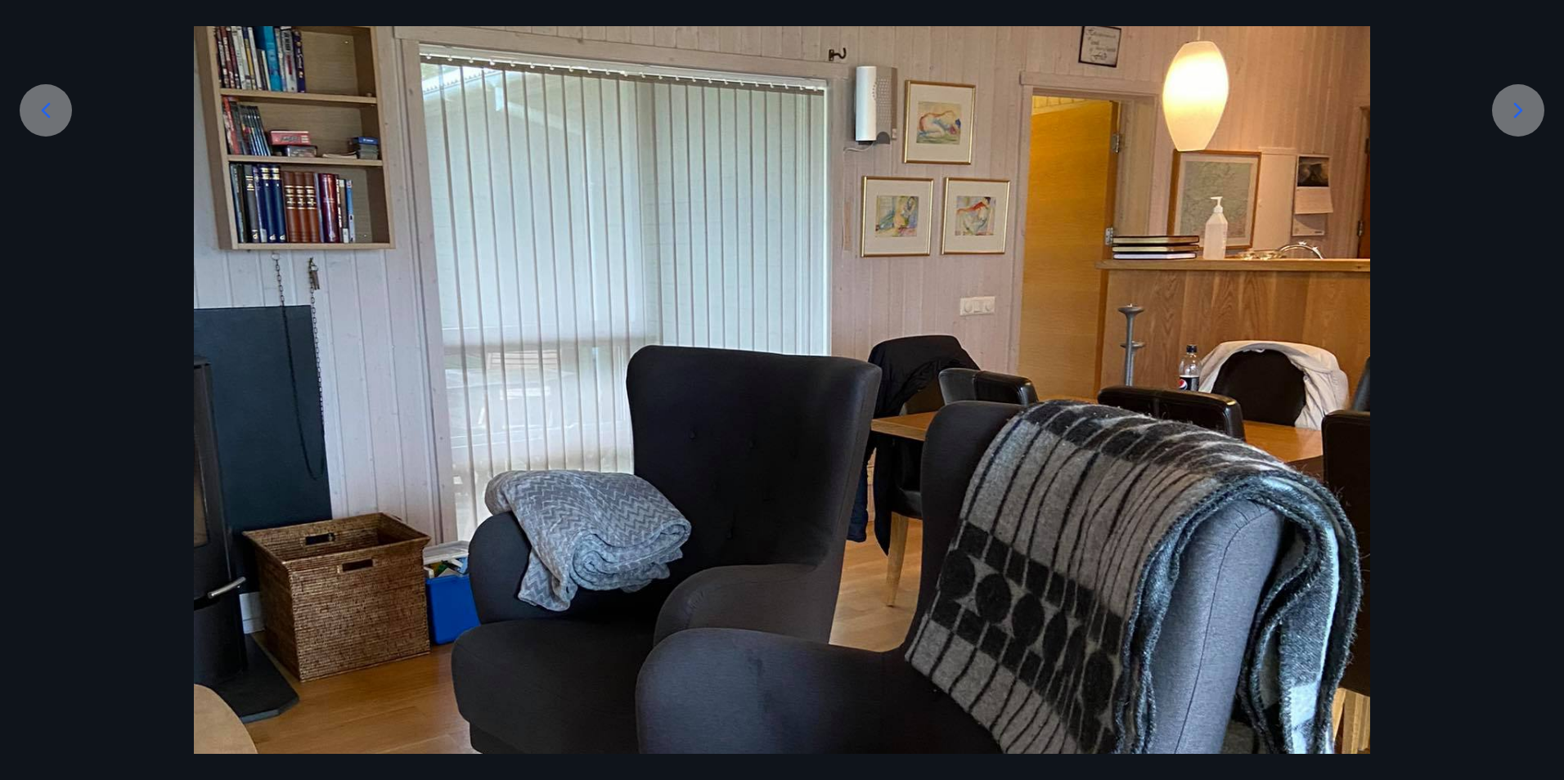
scroll to position [572, 0]
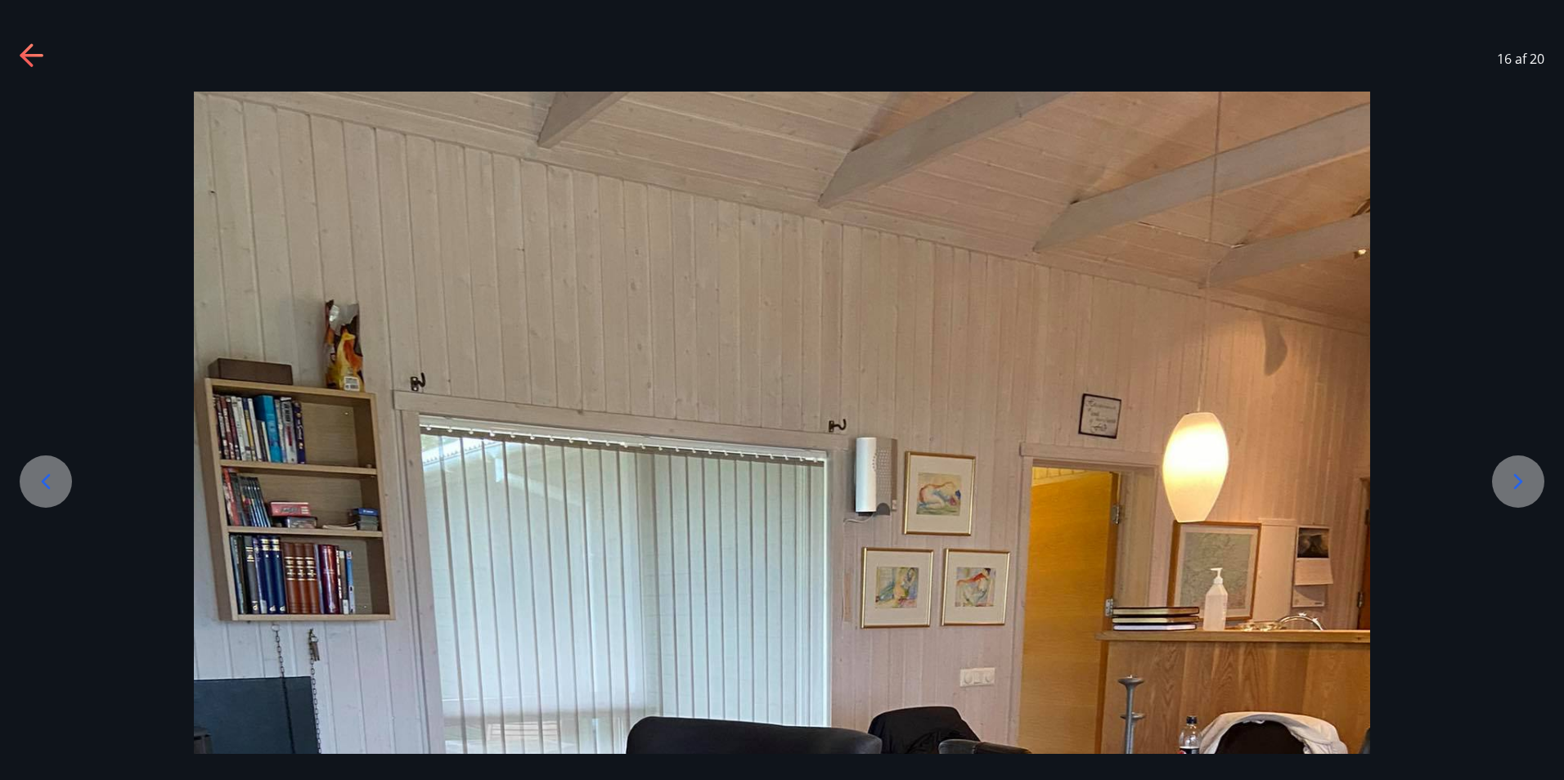
click at [1519, 468] on div at bounding box center [1518, 482] width 52 height 52
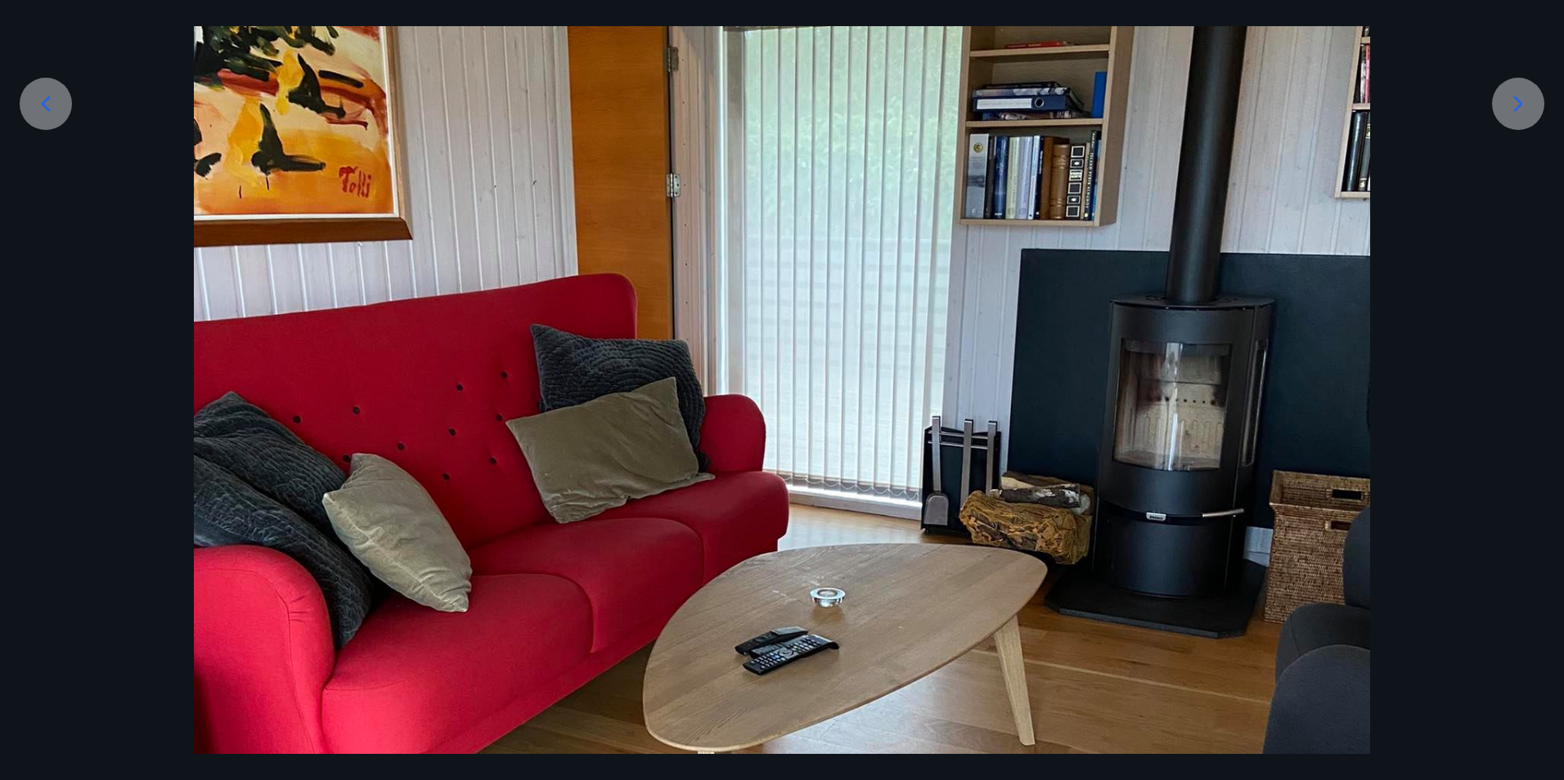
scroll to position [50, 0]
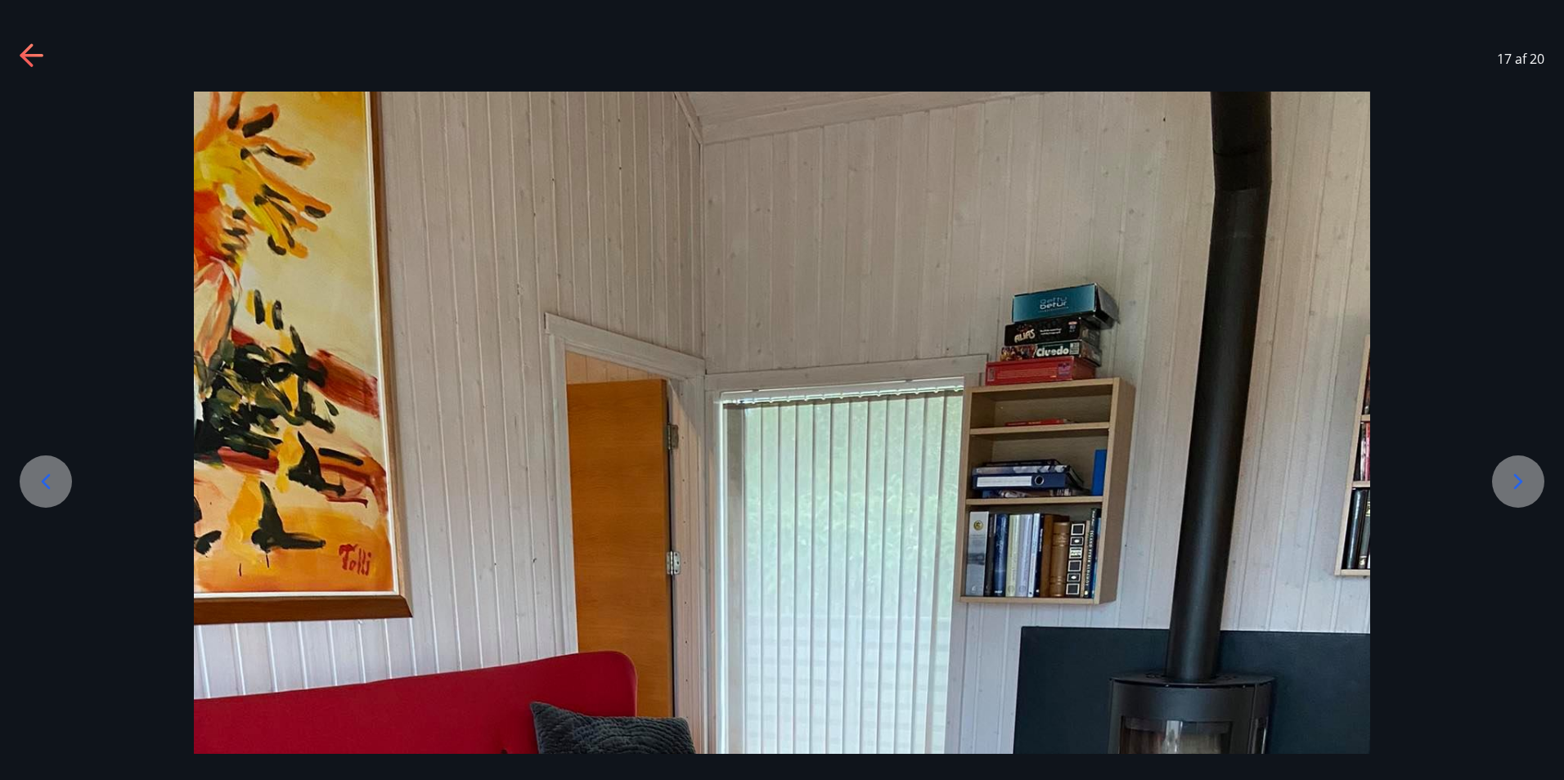
click at [1519, 468] on div at bounding box center [1518, 482] width 52 height 52
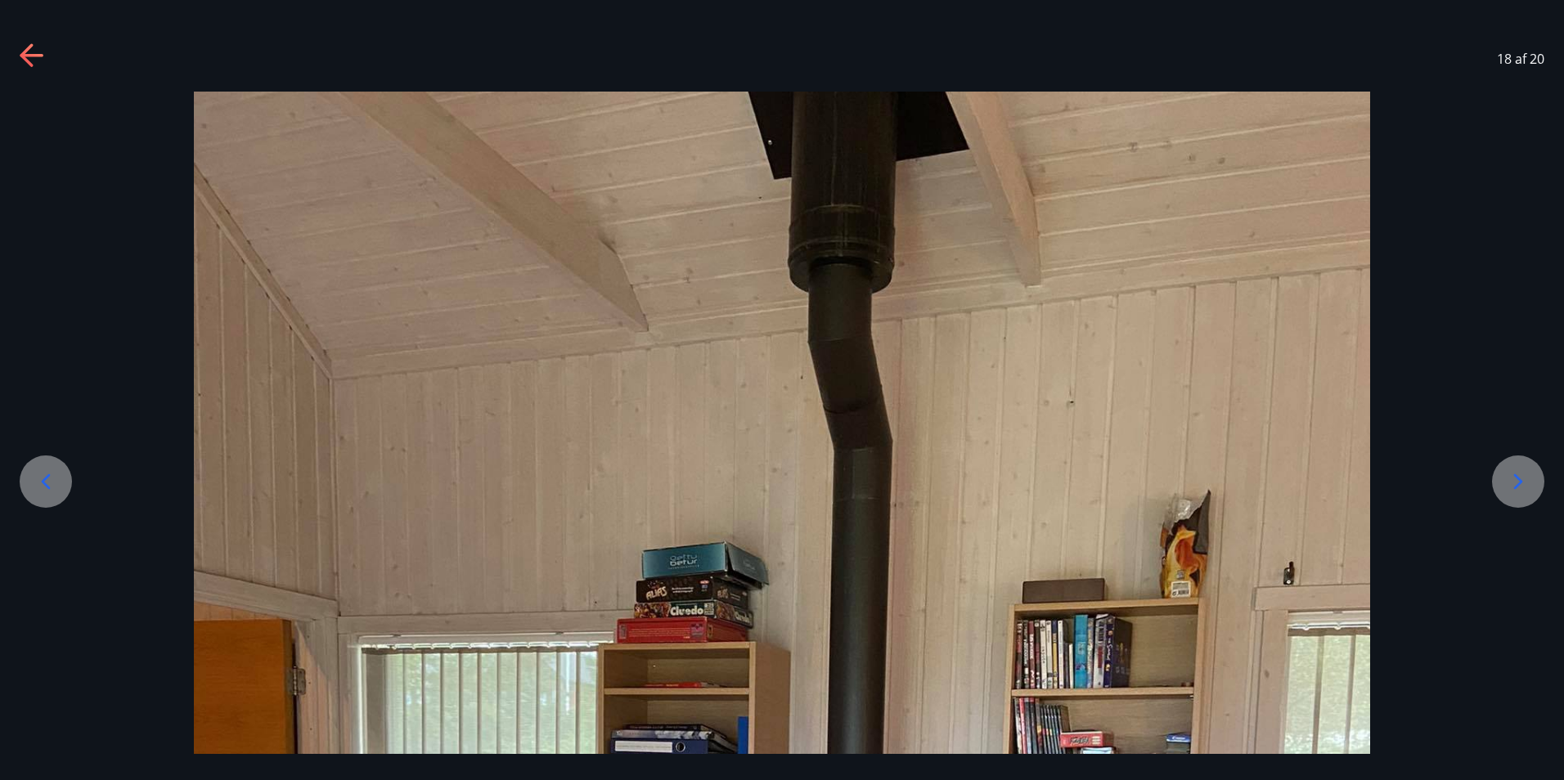
click at [1519, 468] on div at bounding box center [1518, 482] width 52 height 52
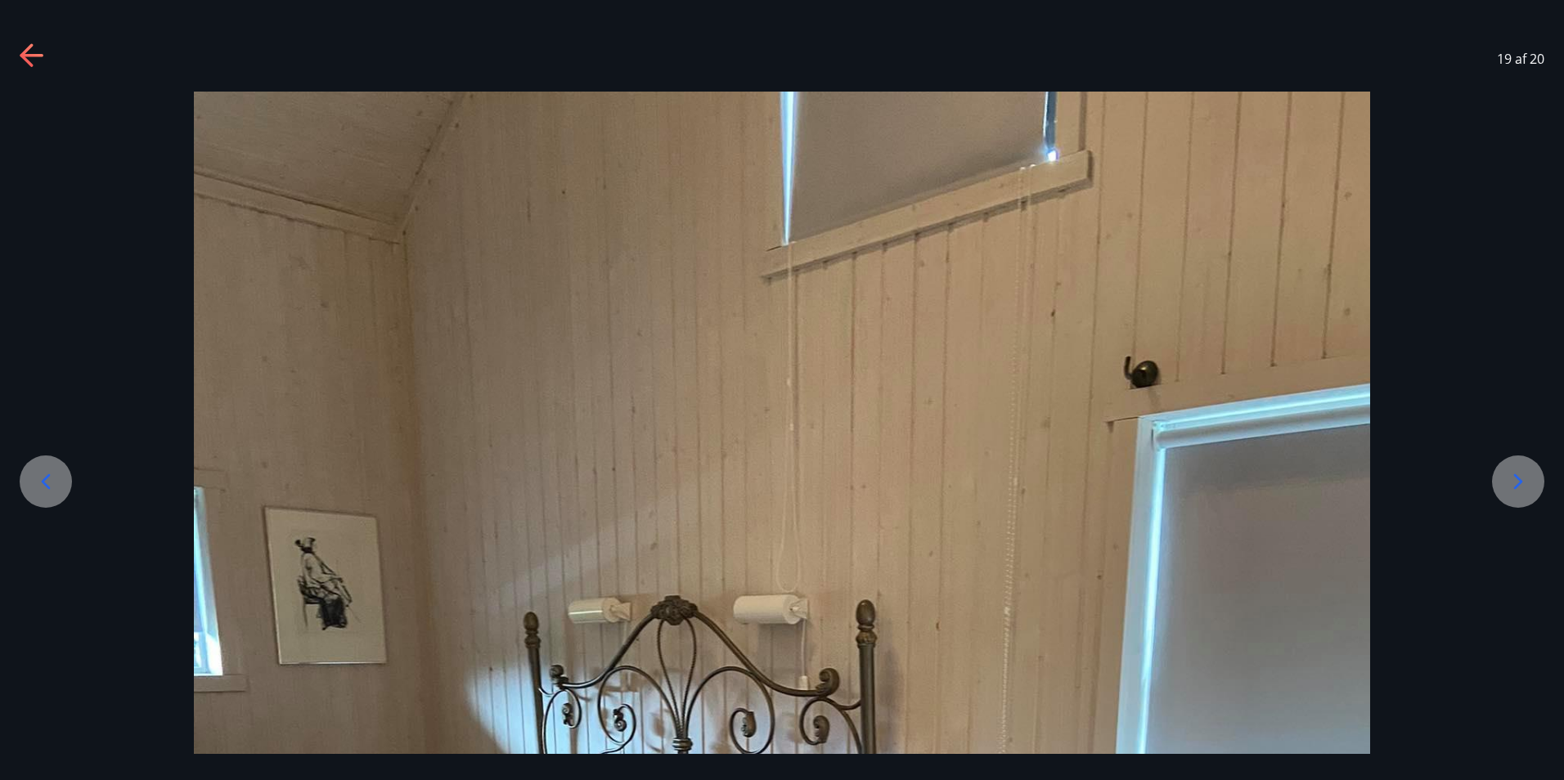
click at [1519, 468] on div at bounding box center [1518, 482] width 52 height 52
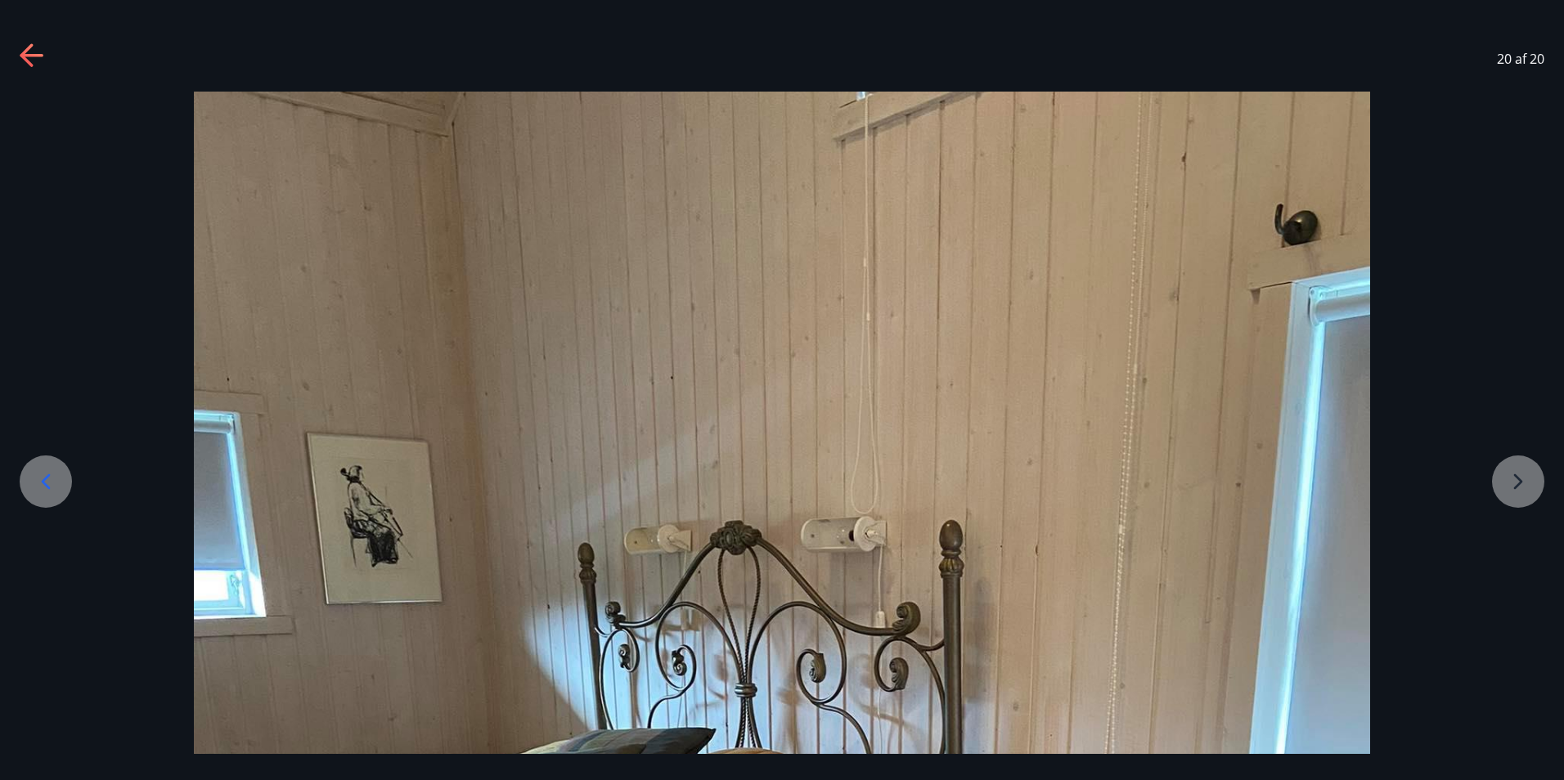
drag, startPoint x: 28, startPoint y: 47, endPoint x: 43, endPoint y: 185, distance: 139.1
click at [28, 47] on icon at bounding box center [33, 56] width 26 height 26
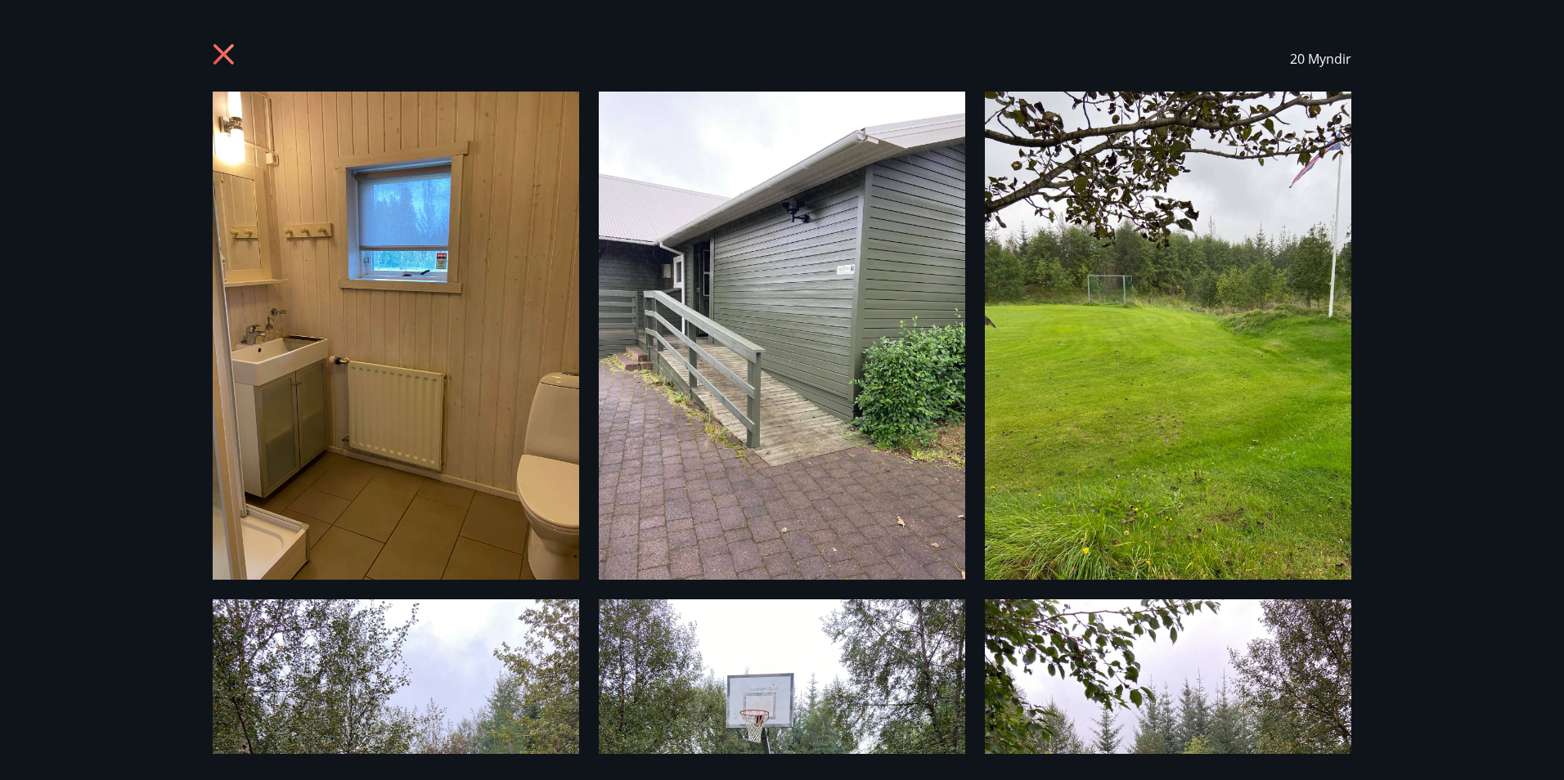
click at [1518, 254] on div "20 Myndir" at bounding box center [782, 390] width 1564 height 780
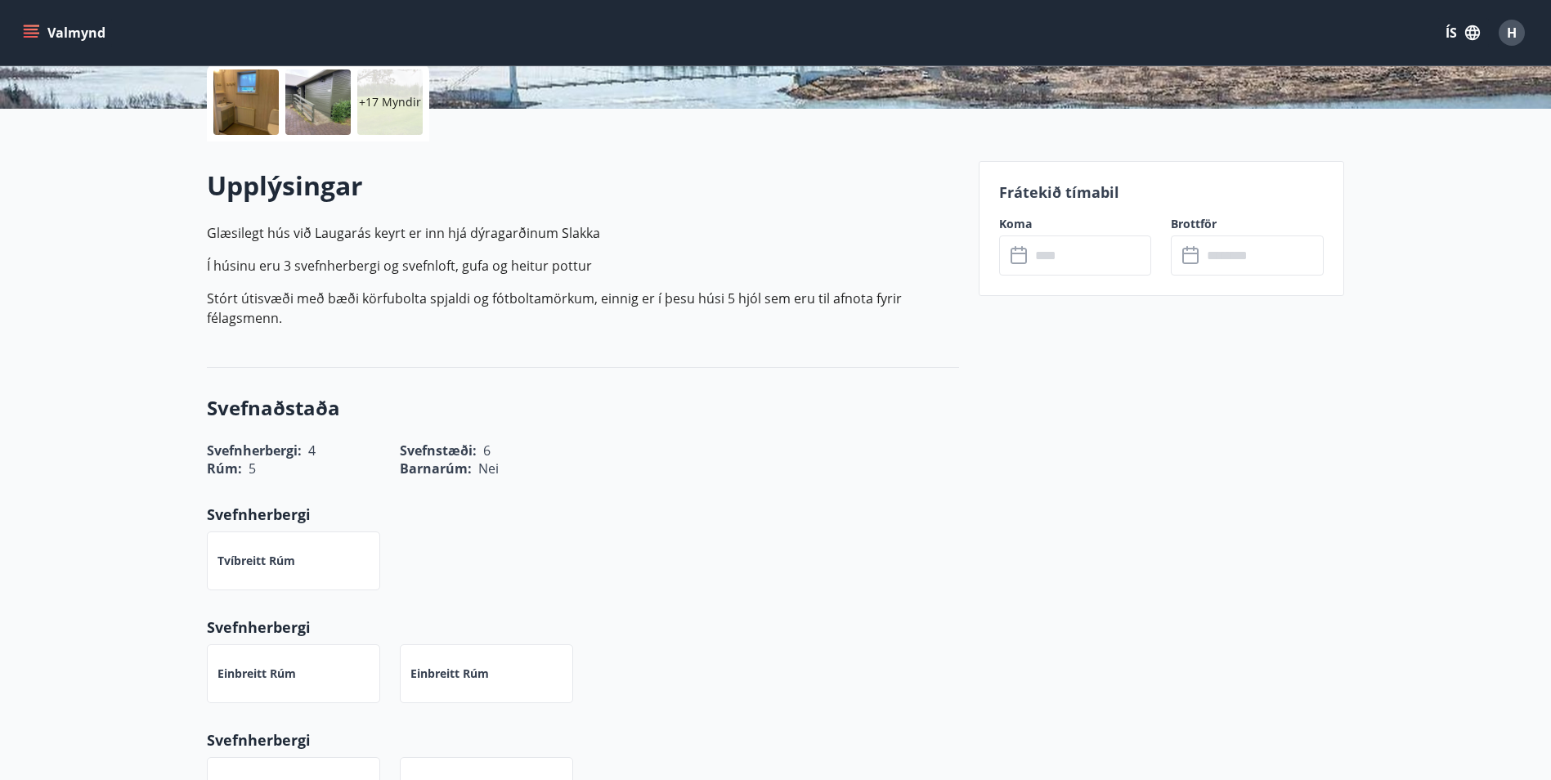
scroll to position [0, 0]
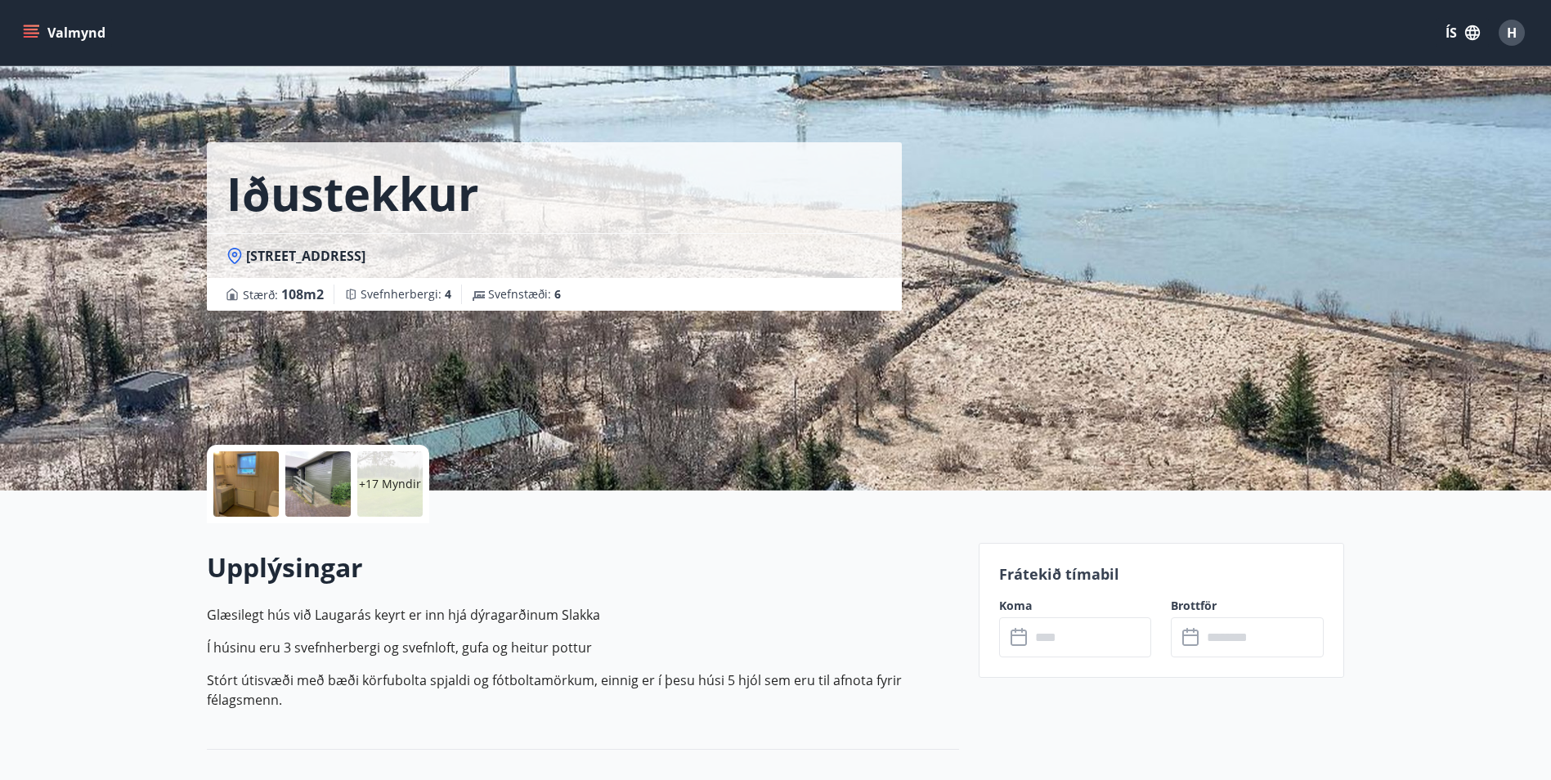
click at [23, 17] on div "Valmynd ÍS H" at bounding box center [776, 32] width 1512 height 39
click at [27, 34] on icon "menu" at bounding box center [31, 33] width 16 height 16
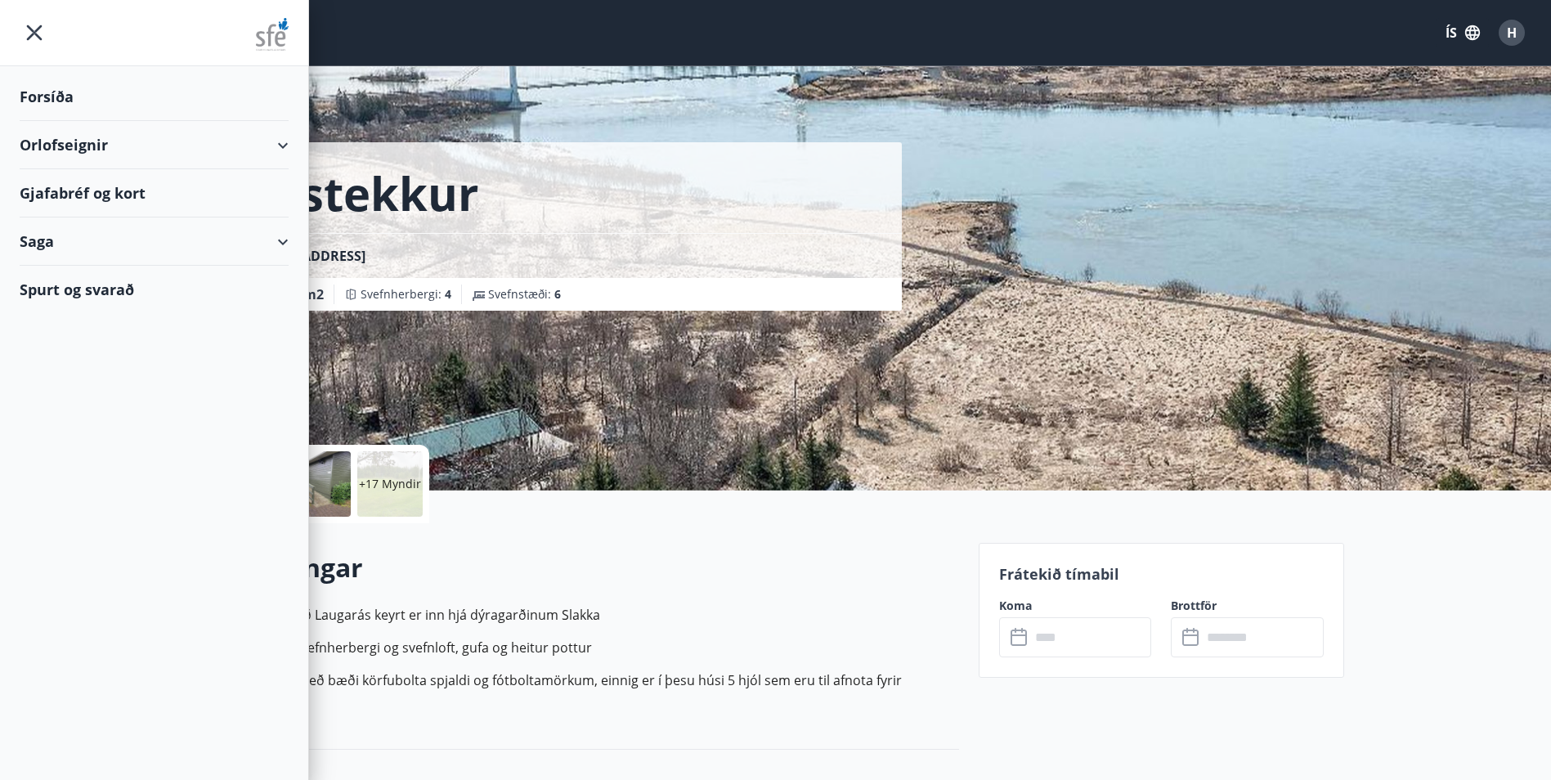
click at [65, 191] on div "Gjafabréf og kort" at bounding box center [154, 193] width 269 height 48
